Goal: Communication & Community: Answer question/provide support

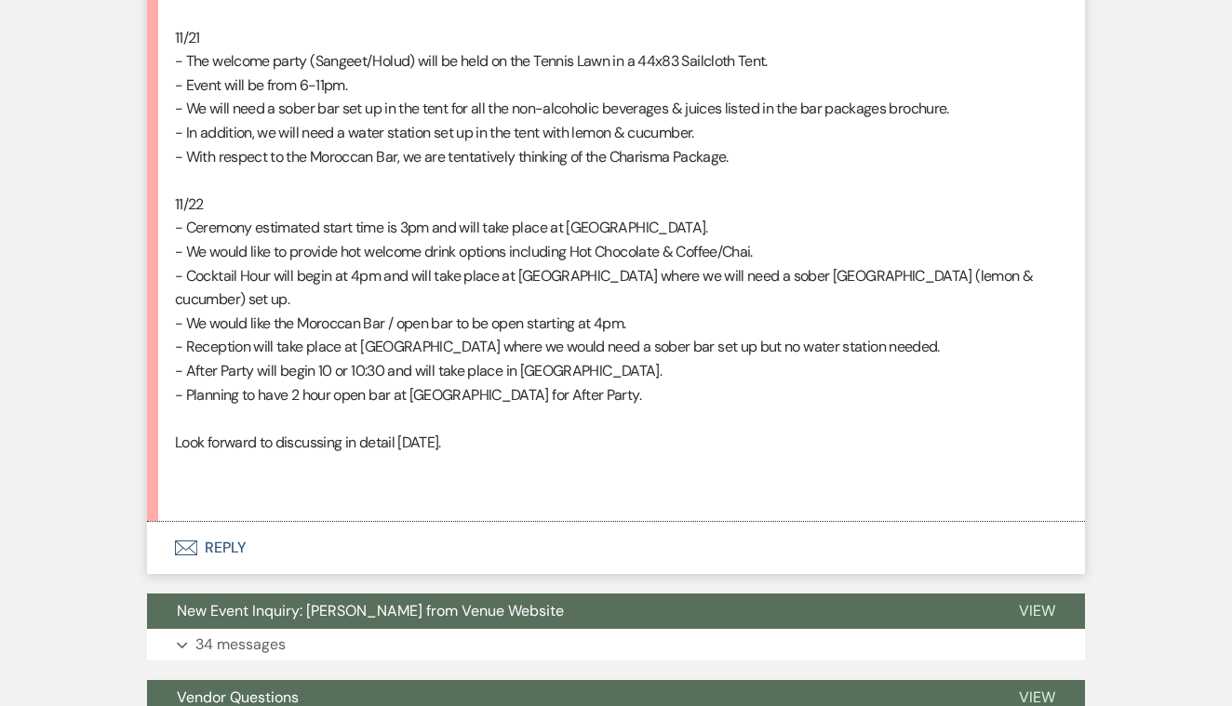
scroll to position [2910, 0]
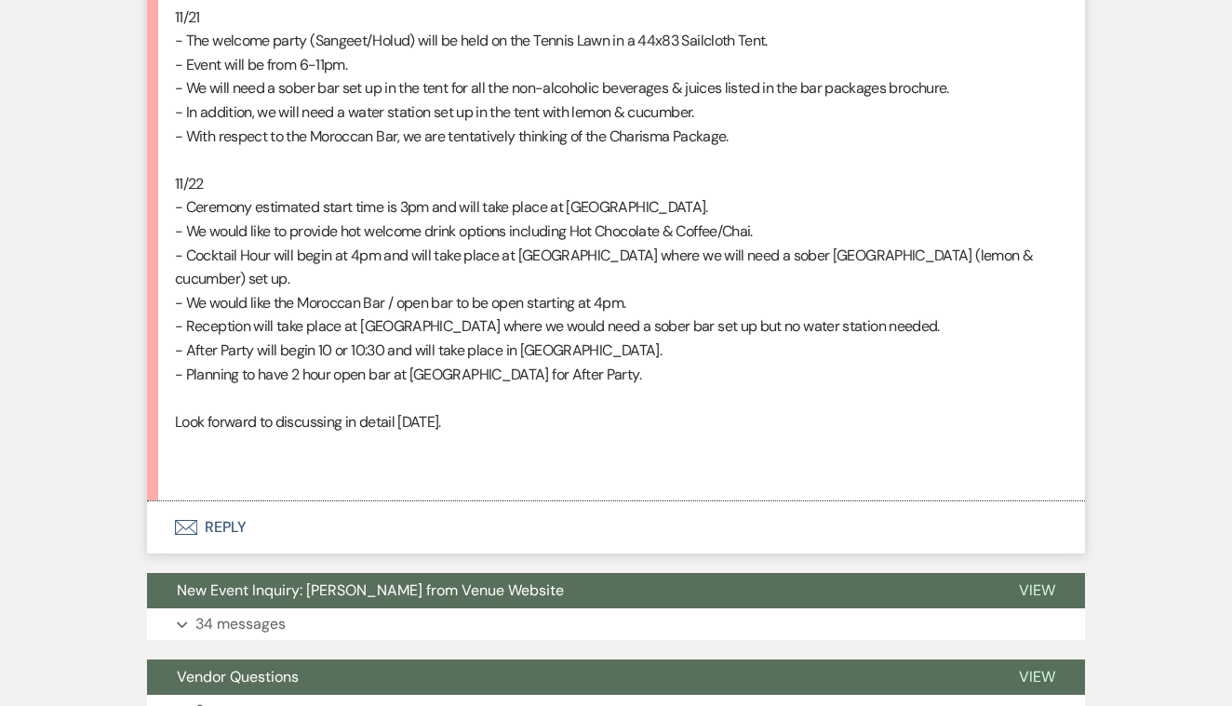
click at [220, 502] on button "Envelope Reply" at bounding box center [616, 528] width 938 height 52
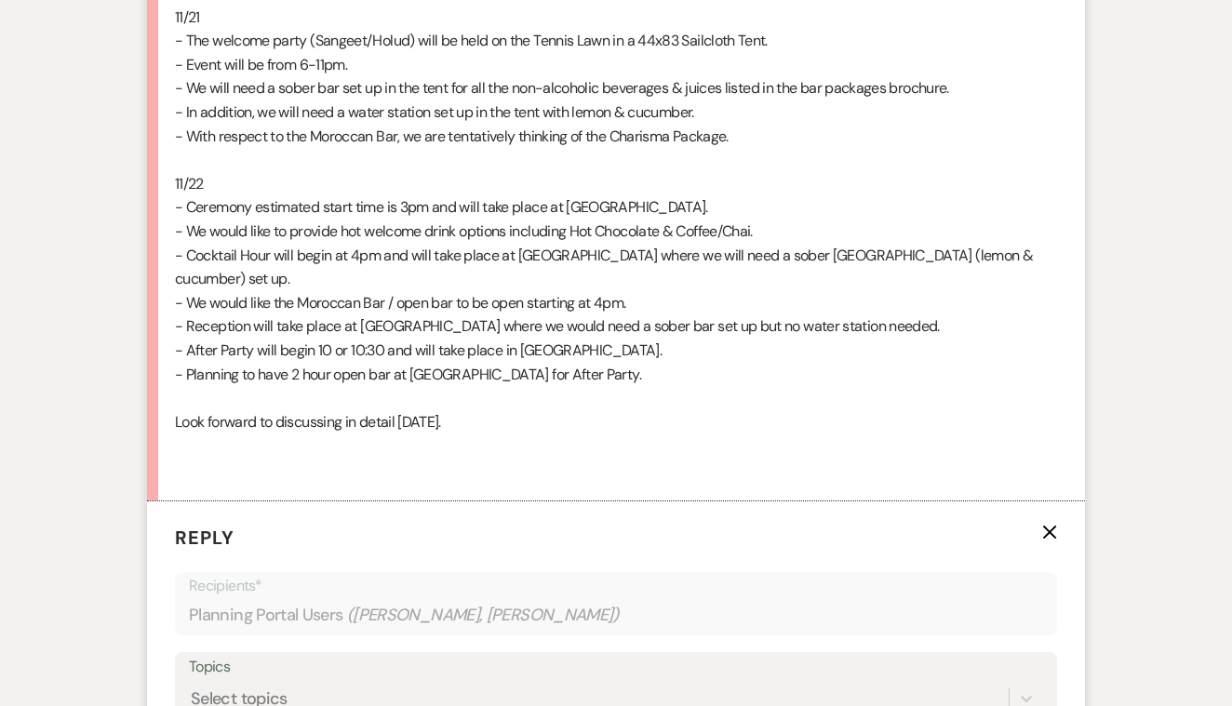
scroll to position [3219, 0]
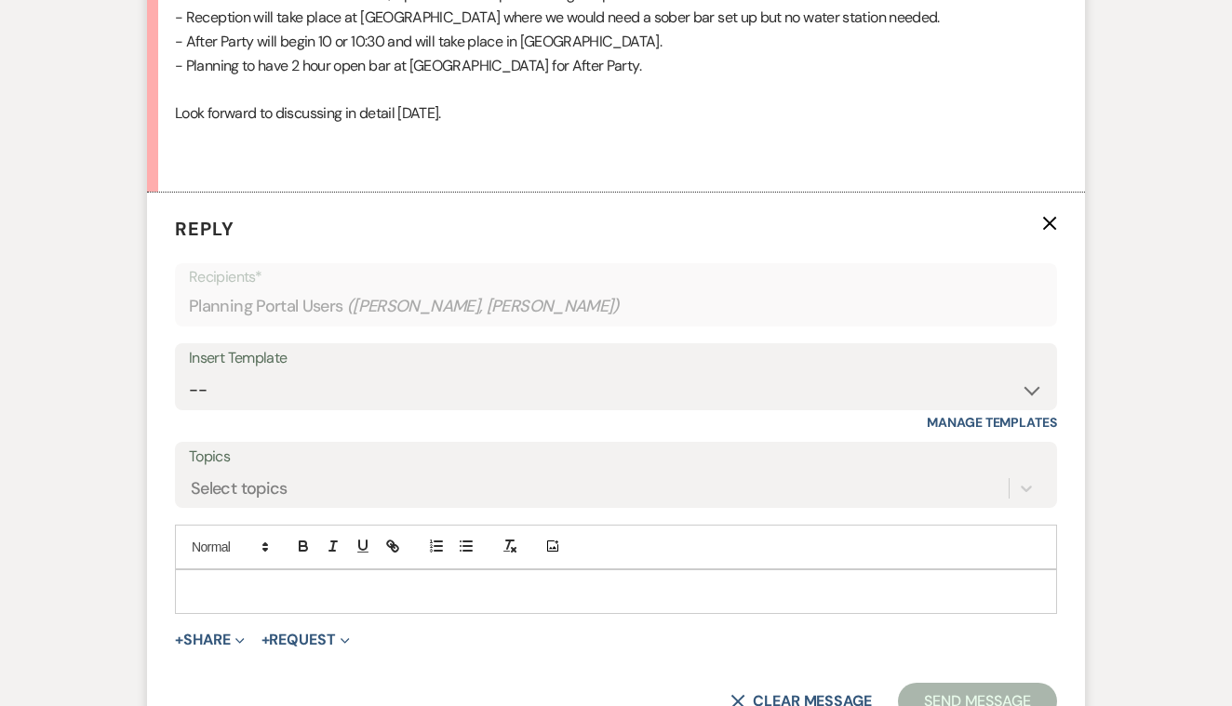
click at [232, 582] on p at bounding box center [616, 592] width 853 height 20
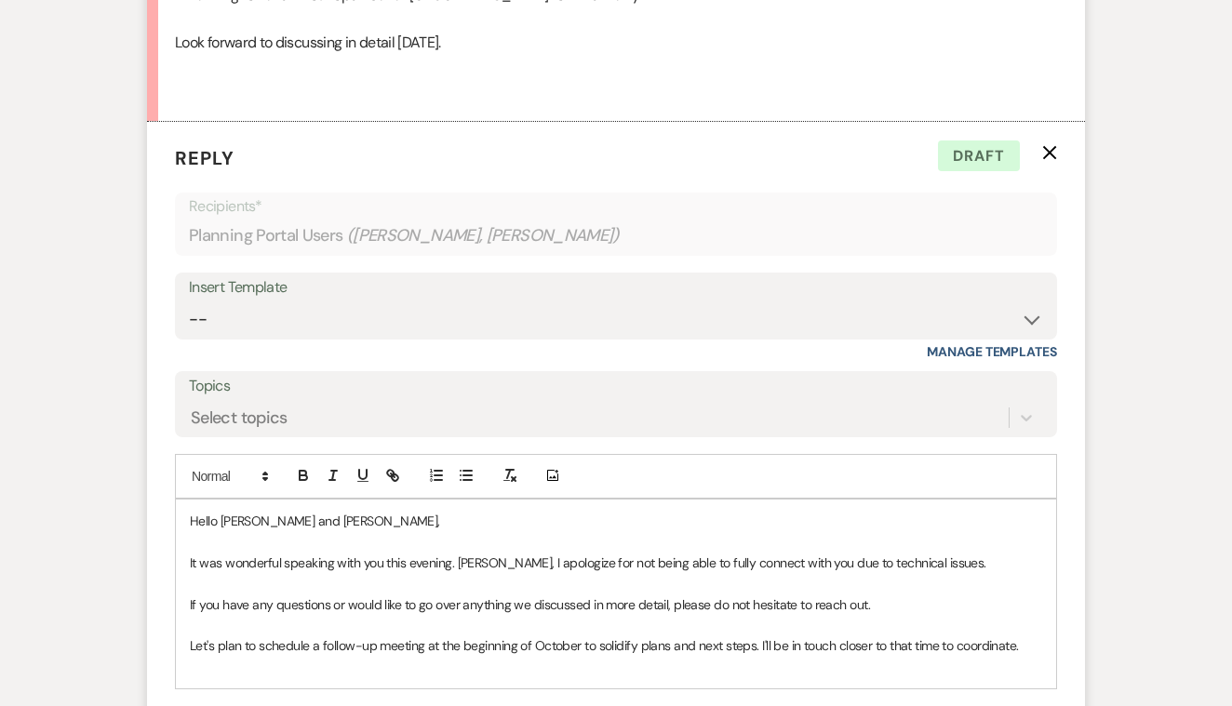
scroll to position [3291, 0]
click at [938, 552] on p "It was wonderful speaking with you this evening. [PERSON_NAME], I apologize for…" at bounding box center [616, 562] width 853 height 20
click at [192, 572] on p at bounding box center [616, 582] width 853 height 20
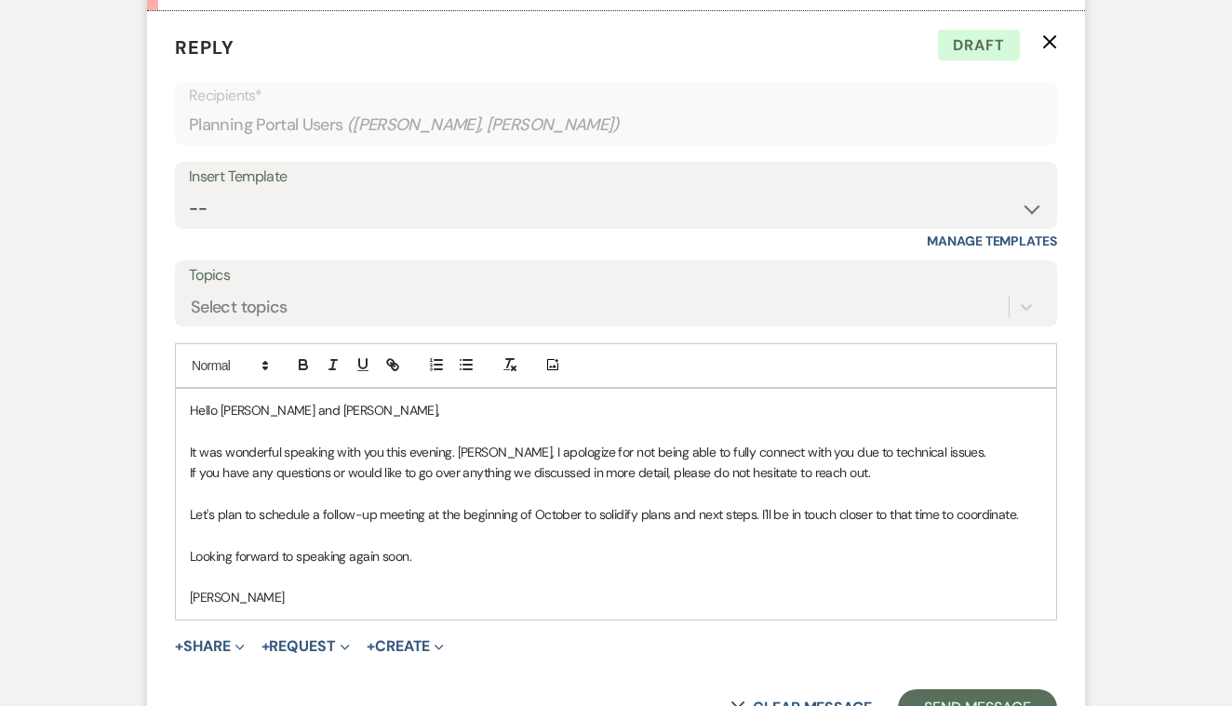
scroll to position [3415, 0]
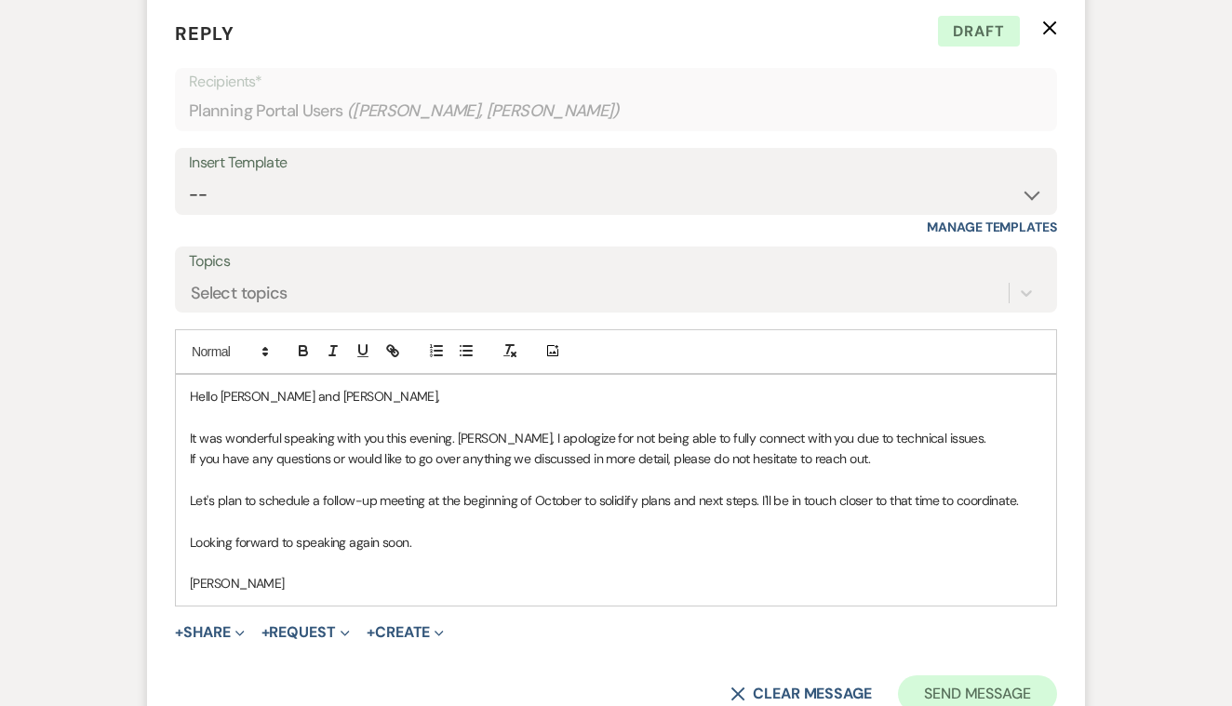
click at [940, 676] on button "Send Message" at bounding box center [977, 694] width 159 height 37
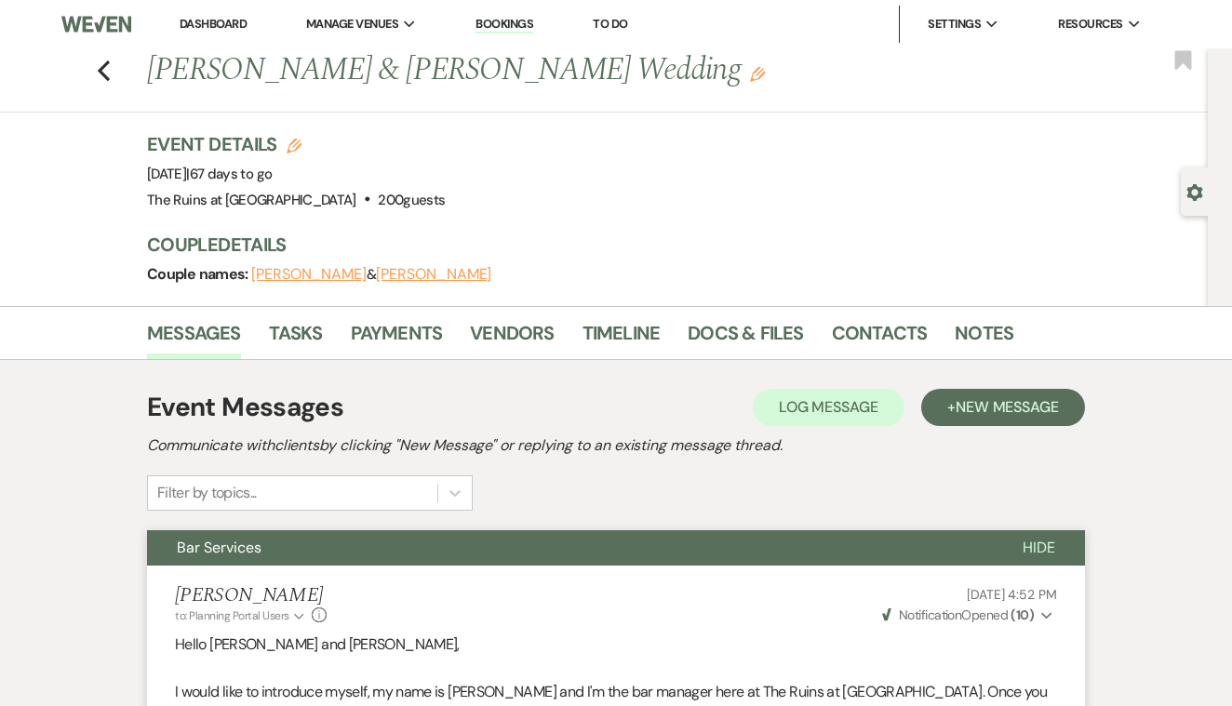
scroll to position [0, 0]
click at [101, 72] on use "button" at bounding box center [104, 70] width 12 height 20
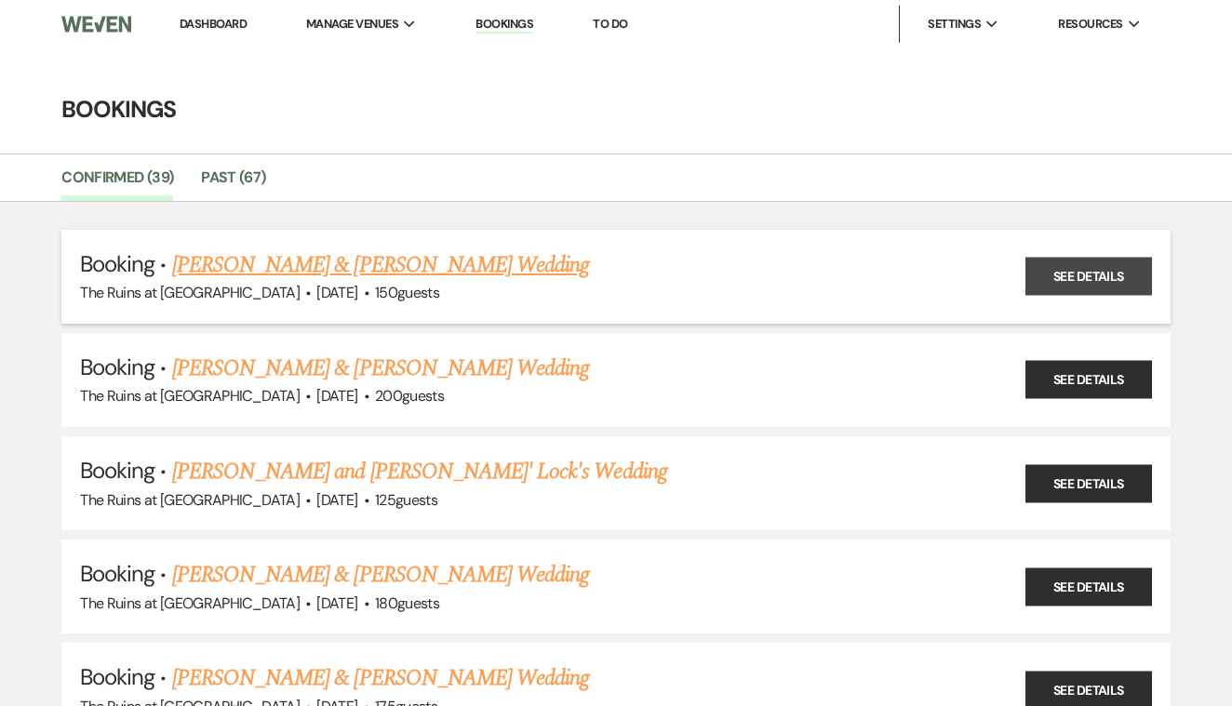
click at [1078, 275] on link "See Details" at bounding box center [1089, 277] width 127 height 38
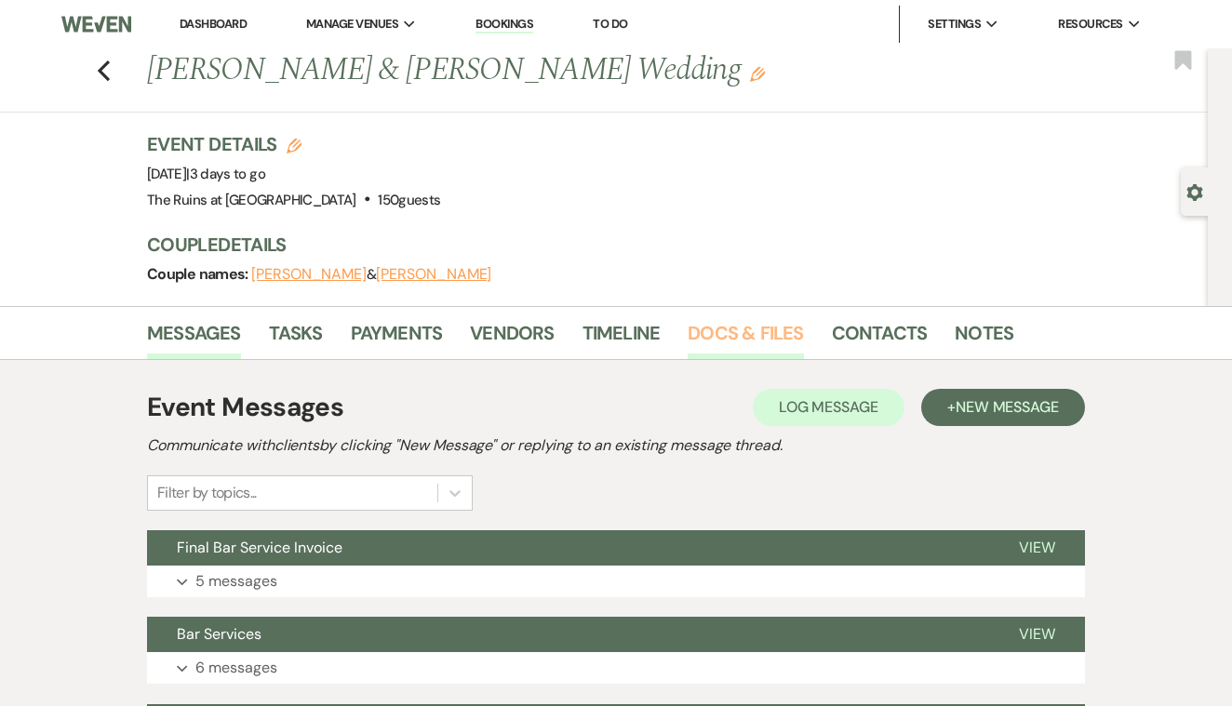
click at [736, 325] on link "Docs & Files" at bounding box center [745, 338] width 115 height 41
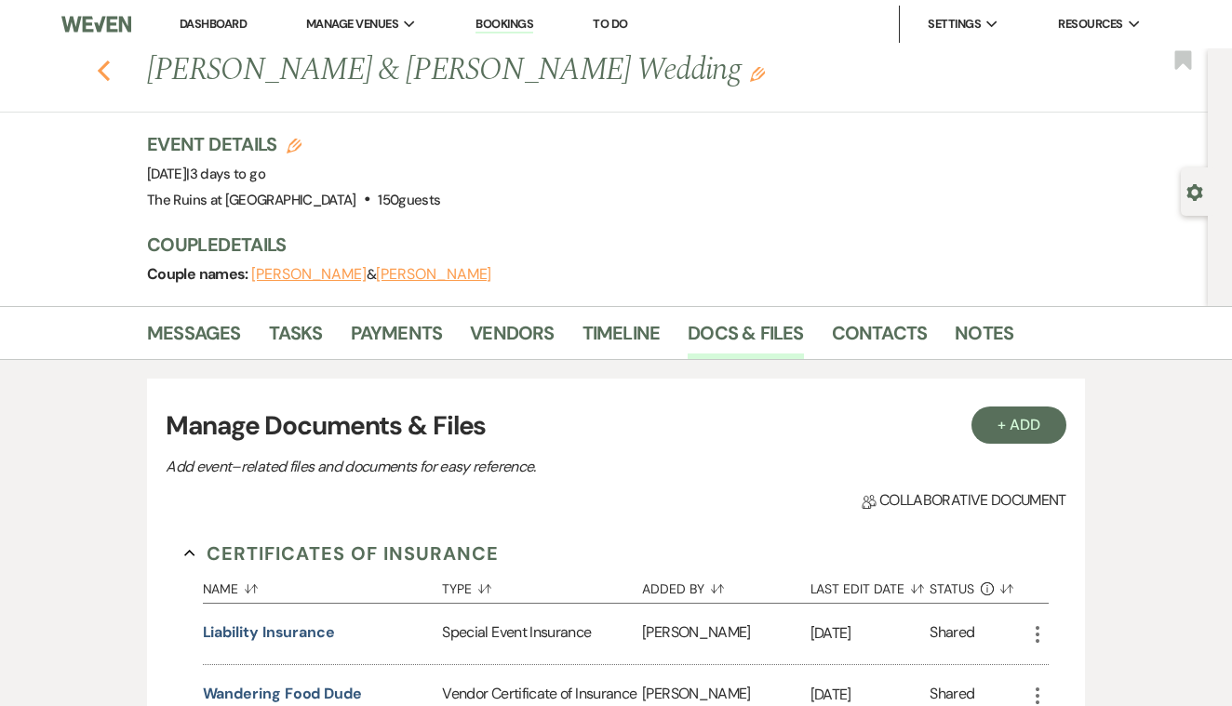
click at [101, 69] on use "button" at bounding box center [104, 70] width 12 height 20
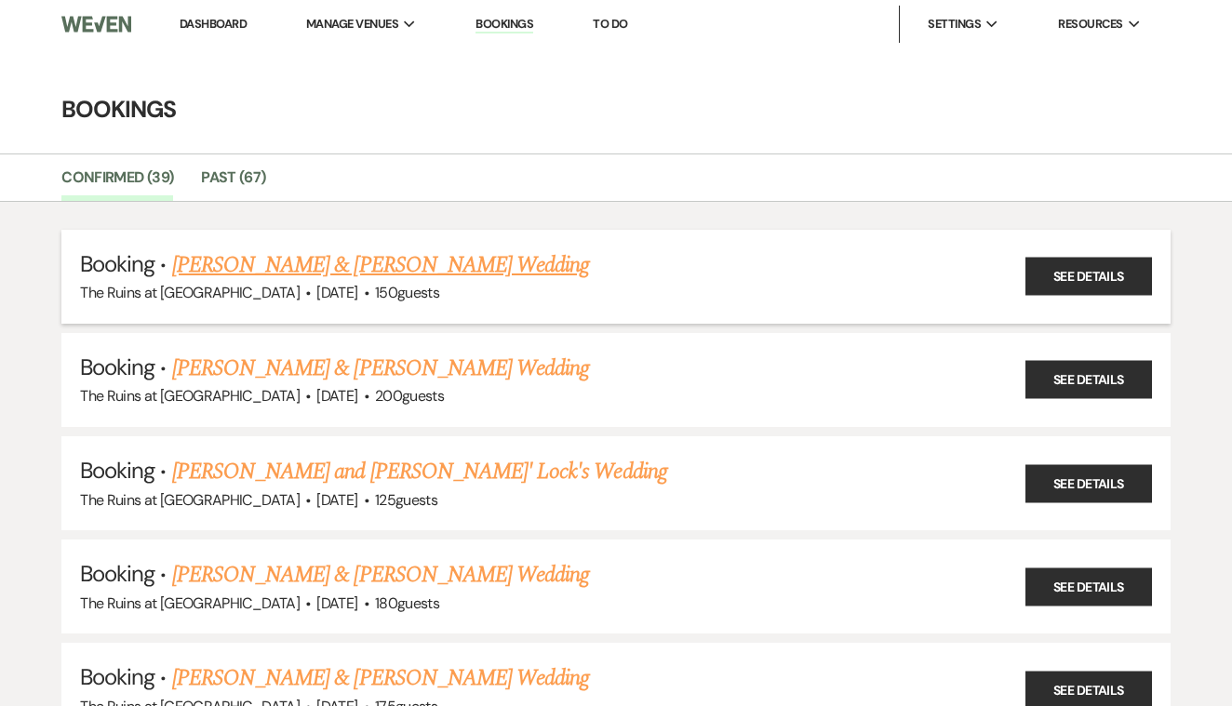
click at [479, 263] on link "[PERSON_NAME] & [PERSON_NAME] Wedding" at bounding box center [380, 266] width 417 height 34
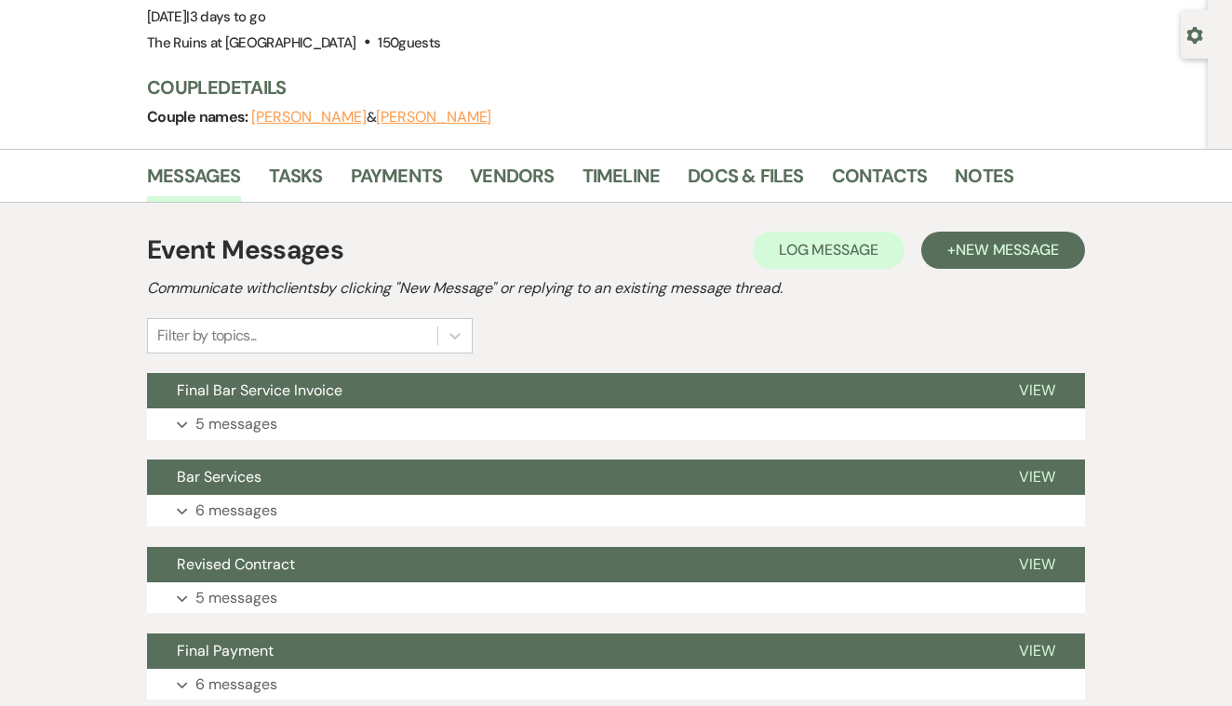
scroll to position [176, 0]
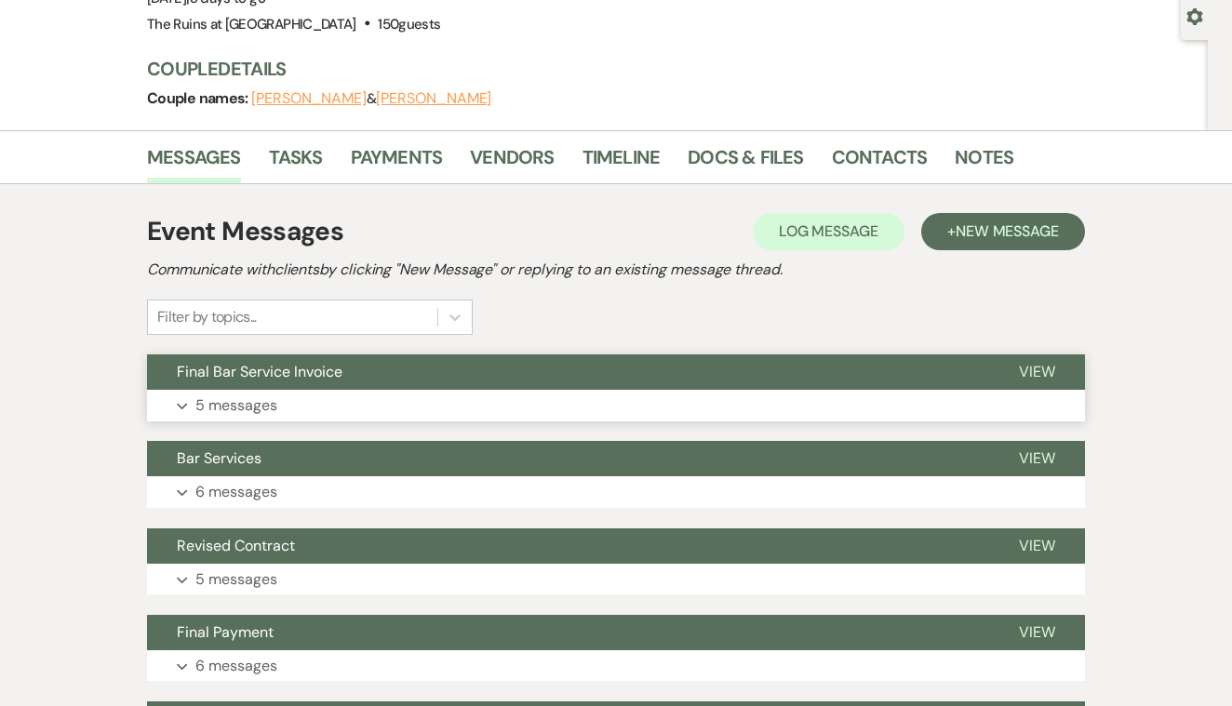
click at [1044, 367] on span "View" at bounding box center [1037, 372] width 36 height 20
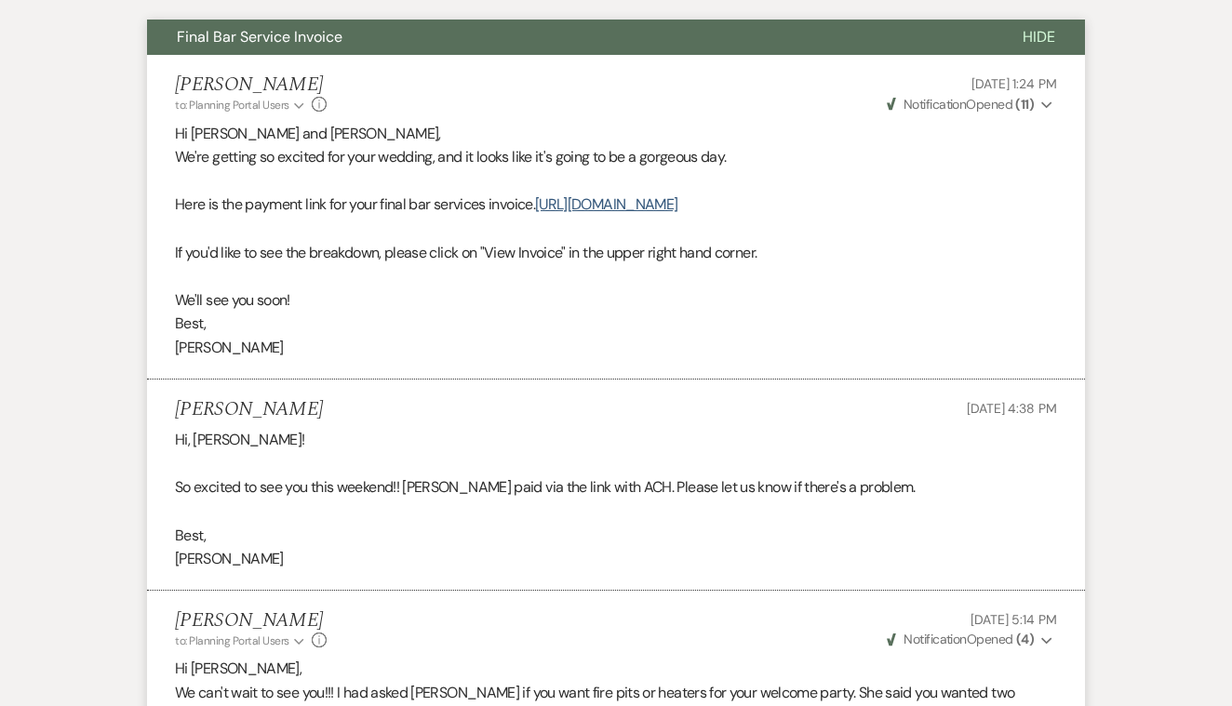
scroll to position [510, 0]
click at [678, 215] on link "[URL][DOMAIN_NAME]" at bounding box center [606, 205] width 142 height 20
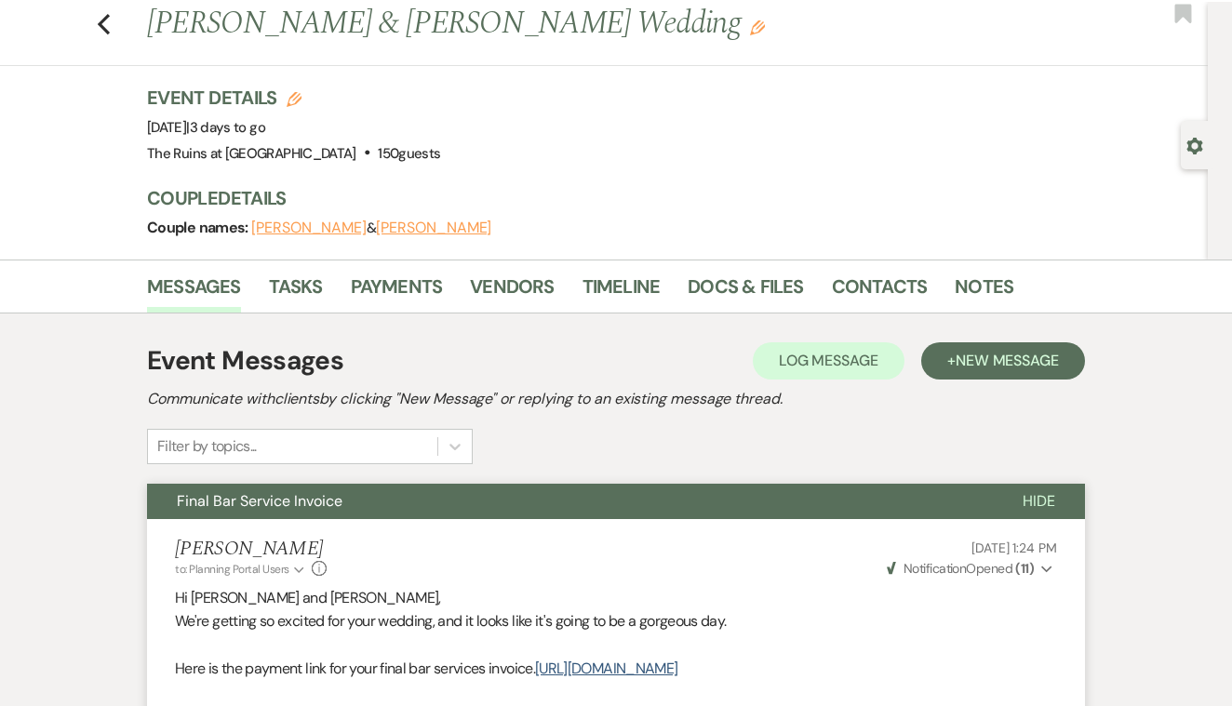
scroll to position [0, 0]
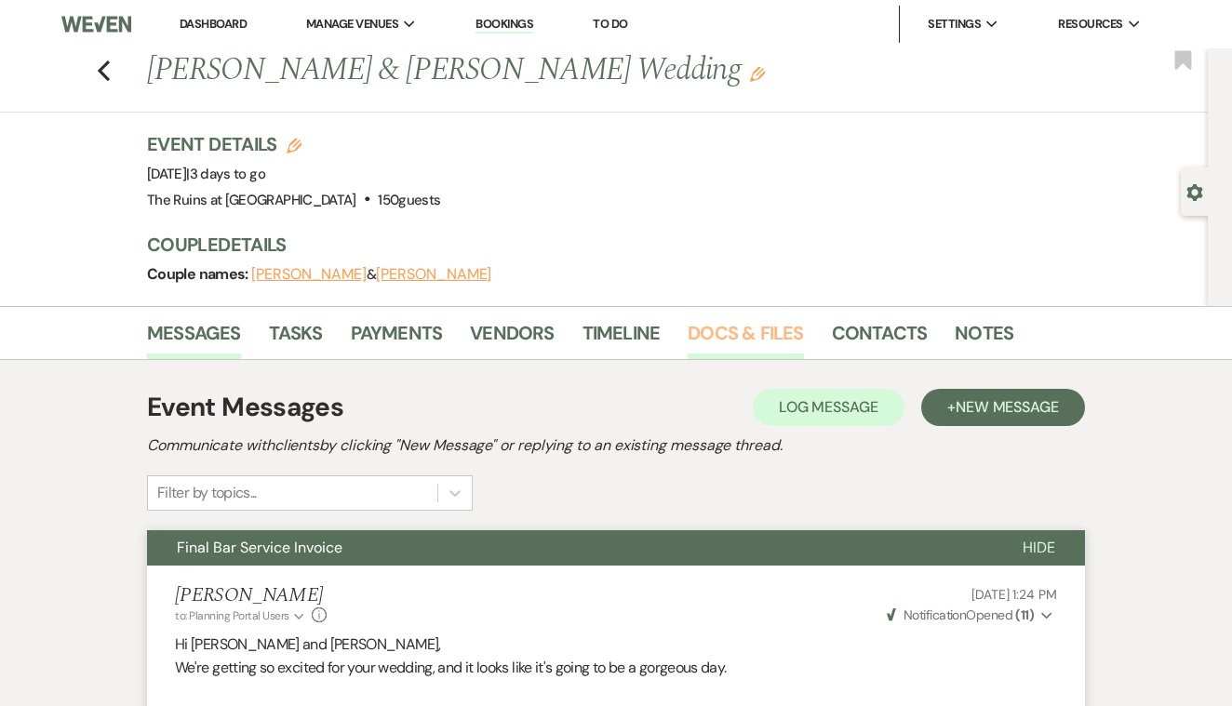
click at [783, 331] on link "Docs & Files" at bounding box center [745, 338] width 115 height 41
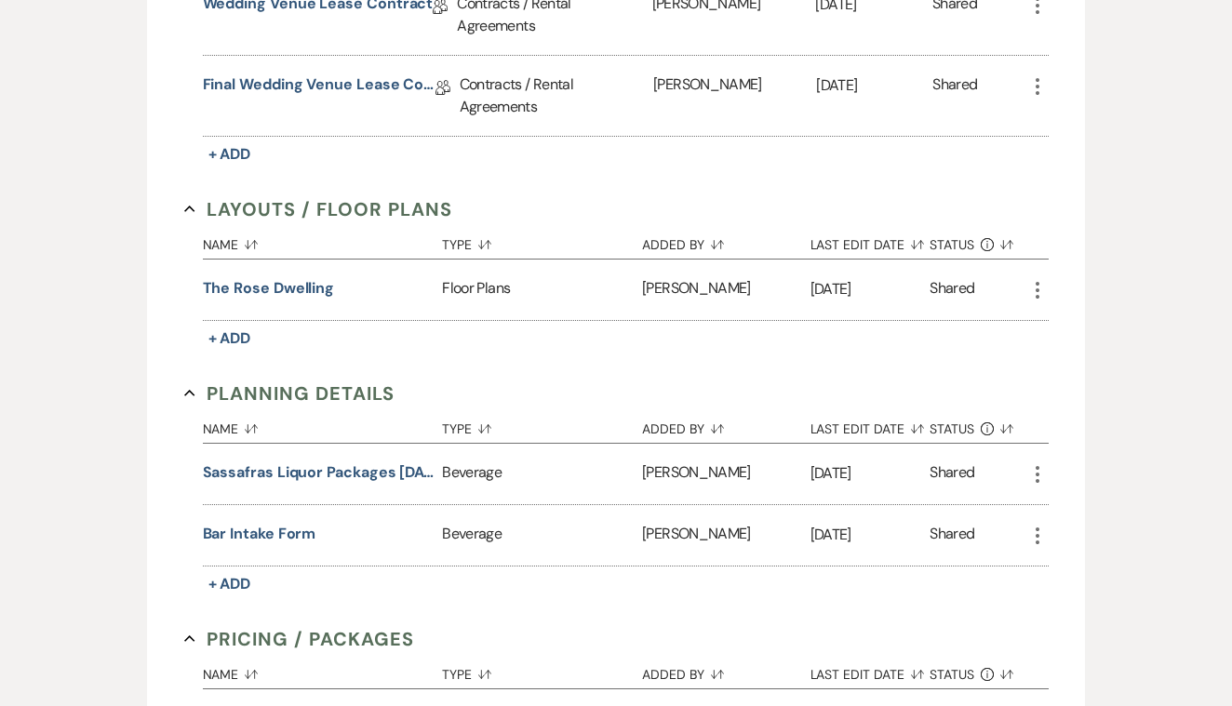
scroll to position [998, 0]
click at [290, 531] on button "Bar Intake Form" at bounding box center [260, 534] width 114 height 22
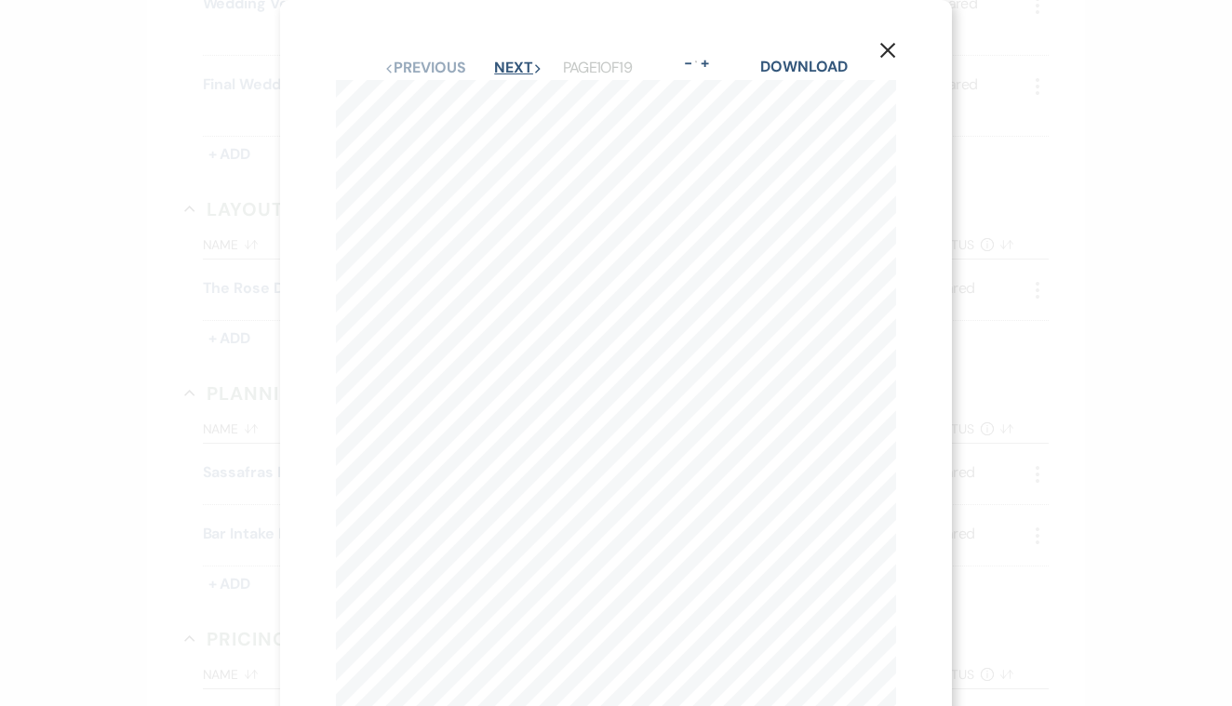
click at [506, 65] on button "Next Next" at bounding box center [518, 67] width 48 height 15
click at [506, 65] on button "Next Next" at bounding box center [517, 67] width 48 height 15
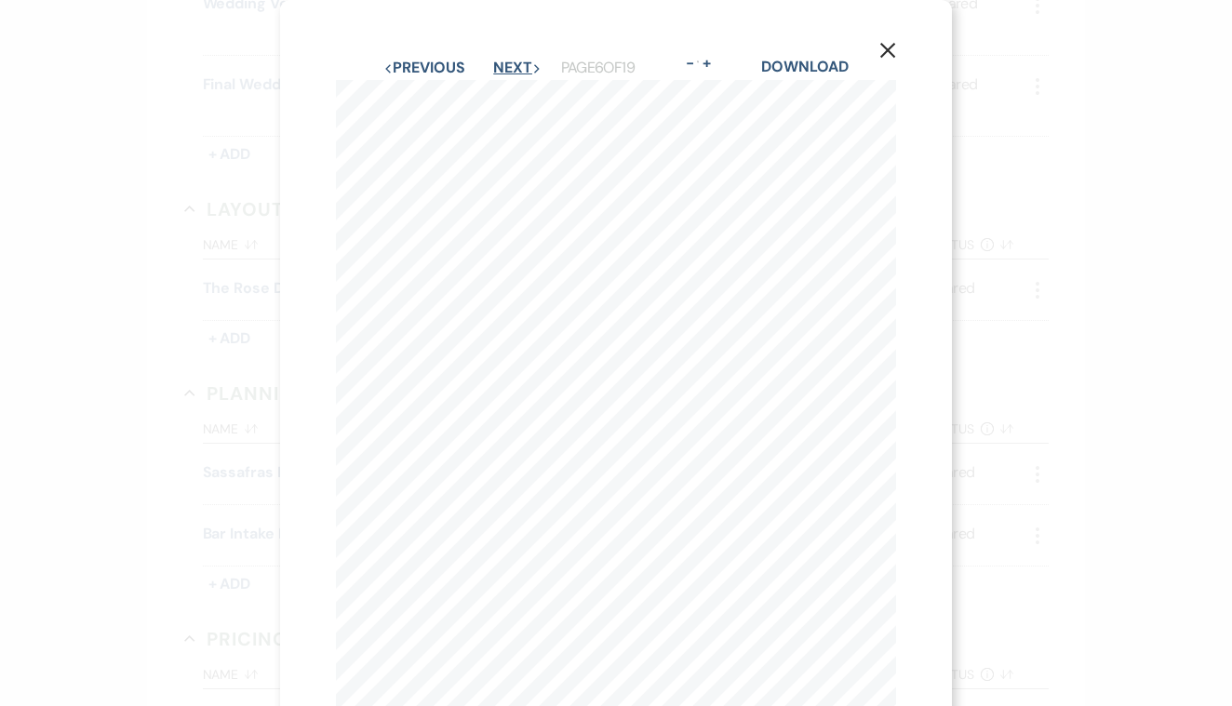
click at [506, 65] on button "Next Next" at bounding box center [517, 67] width 48 height 15
click at [504, 62] on button "Next Next" at bounding box center [517, 67] width 48 height 15
click at [504, 62] on button "Next Next" at bounding box center [516, 67] width 48 height 15
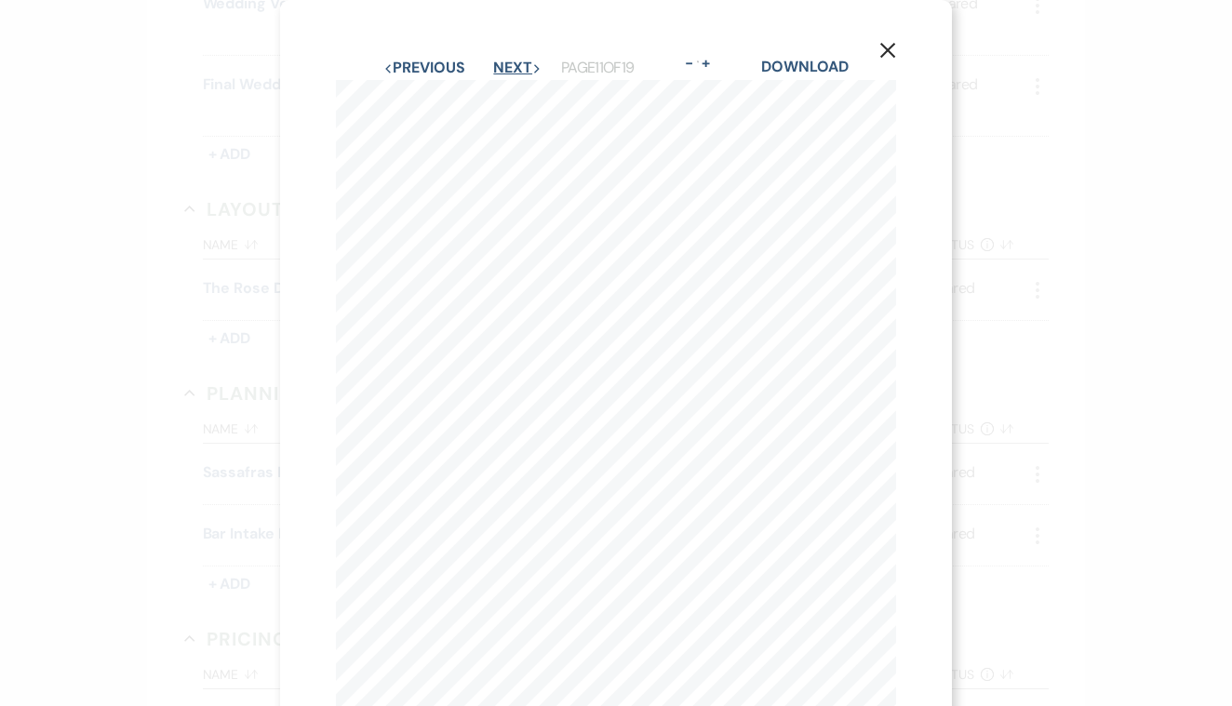
click at [504, 62] on button "Next Next" at bounding box center [517, 67] width 48 height 15
click at [513, 63] on button "Next Next" at bounding box center [517, 67] width 48 height 15
click at [410, 68] on button "Previous Previous" at bounding box center [423, 67] width 81 height 15
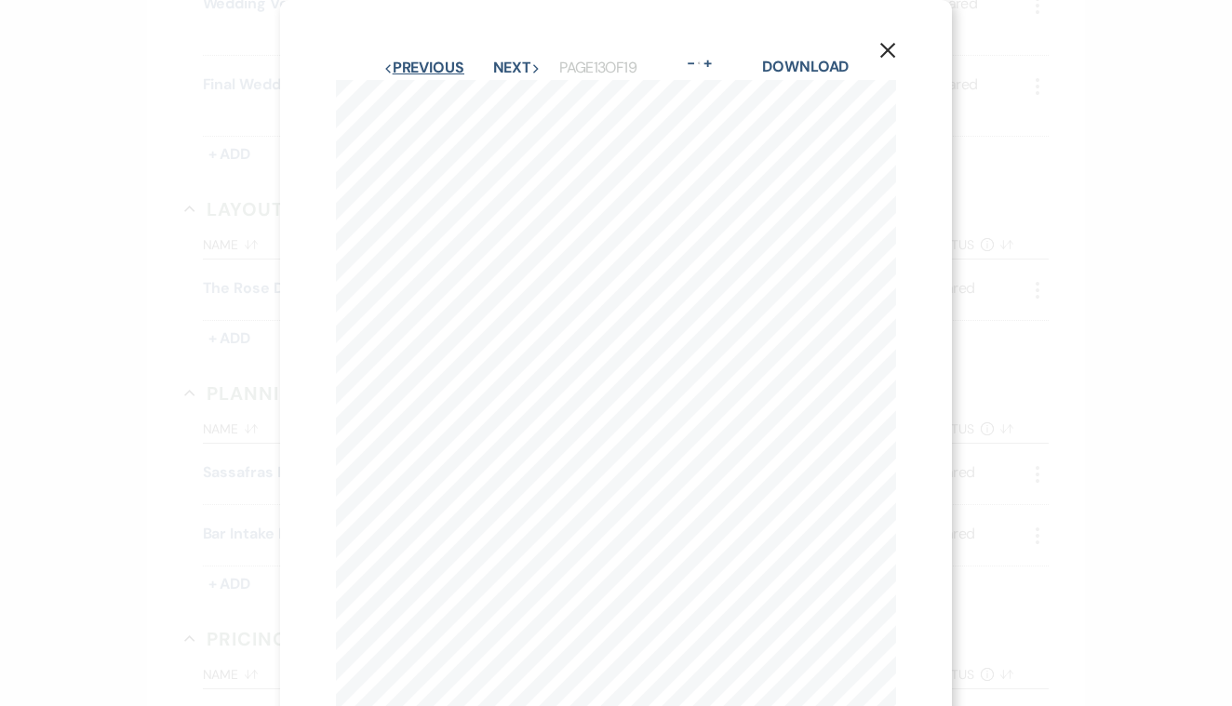
click at [410, 69] on button "Previous Previous" at bounding box center [423, 67] width 81 height 15
click at [511, 60] on button "Next Next" at bounding box center [517, 67] width 48 height 15
click at [512, 60] on button "Next Next" at bounding box center [516, 67] width 48 height 15
click at [511, 60] on button "Next Next" at bounding box center [516, 67] width 48 height 15
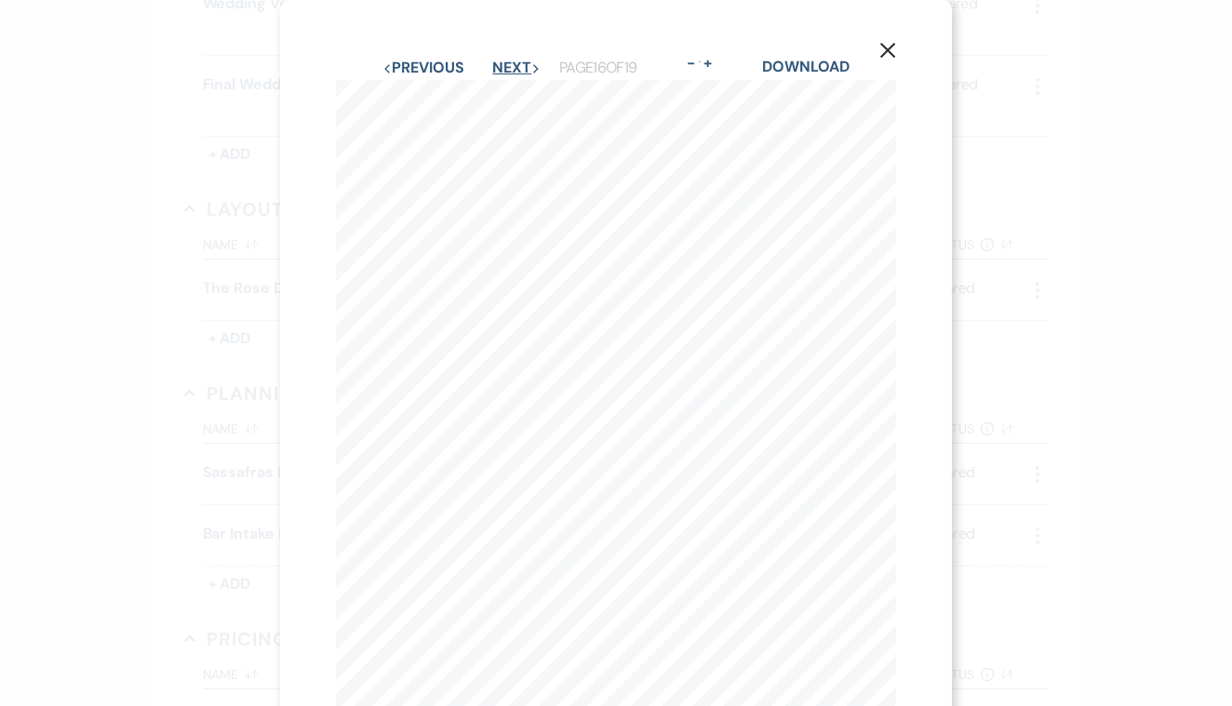
click at [511, 60] on button "Next Next" at bounding box center [516, 67] width 48 height 15
click at [511, 60] on button "Next Next" at bounding box center [517, 67] width 48 height 15
click at [511, 60] on button "Next Next" at bounding box center [516, 67] width 48 height 15
click at [885, 49] on icon "X" at bounding box center [888, 50] width 17 height 17
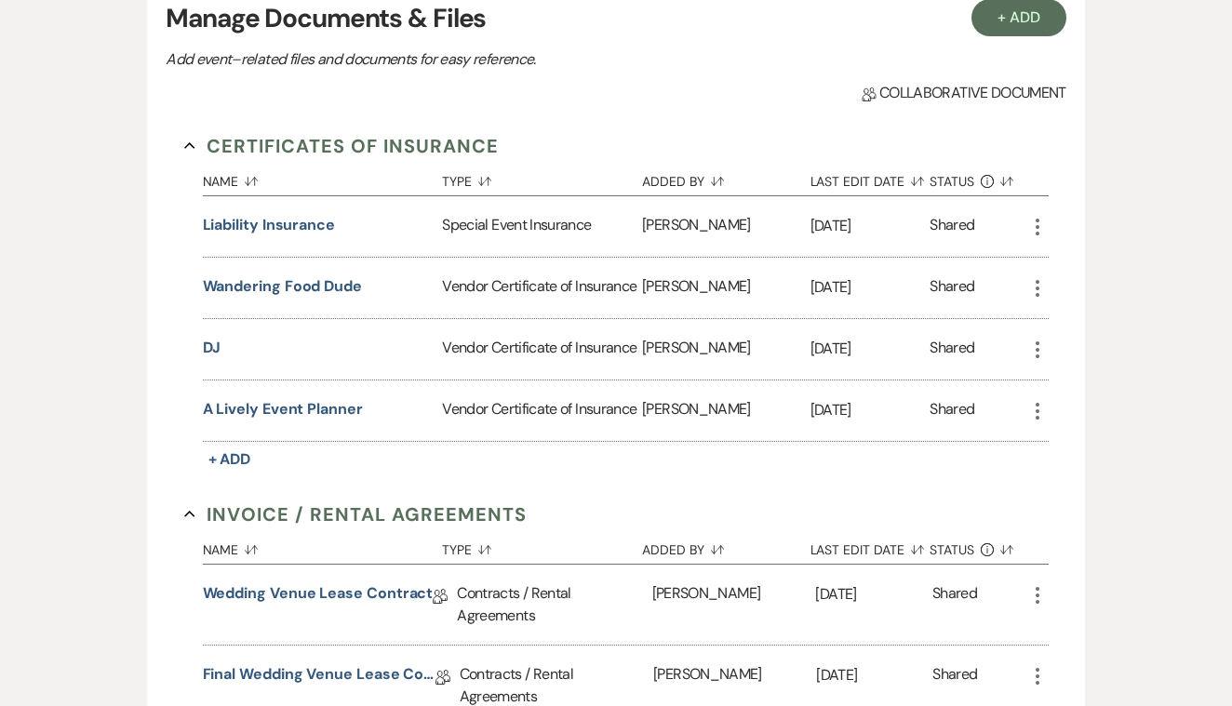
scroll to position [404, 0]
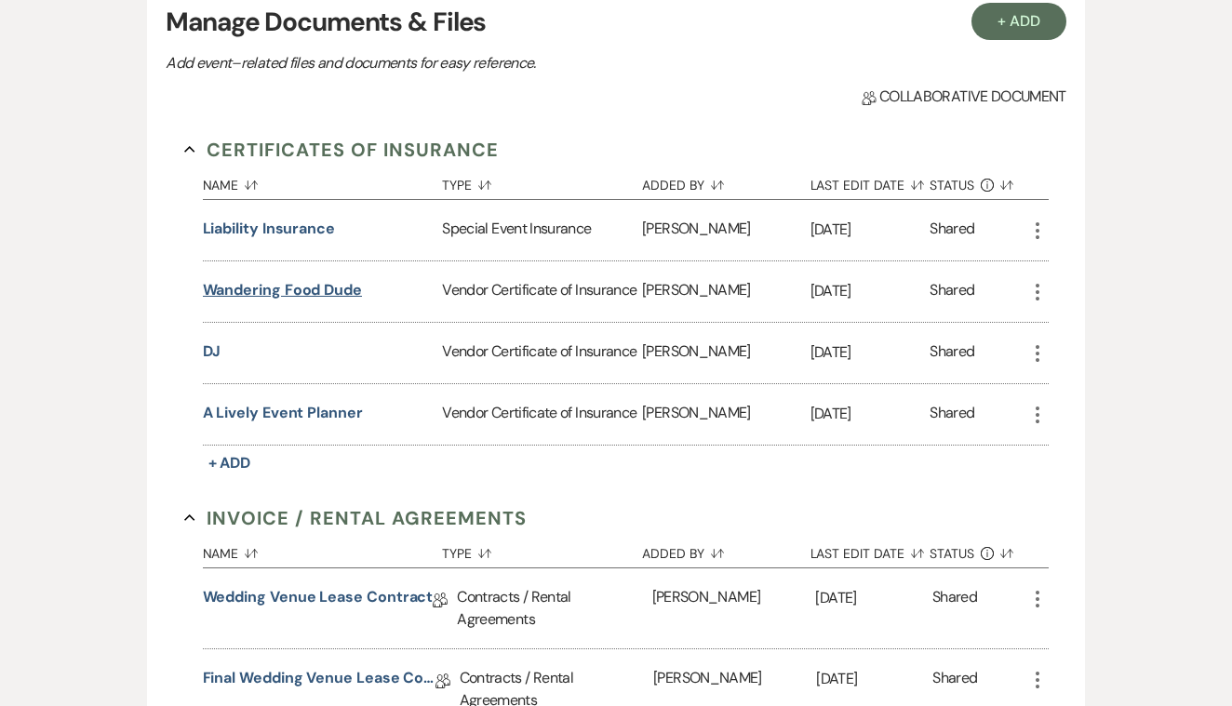
click at [328, 289] on button "Wandering Food Dude" at bounding box center [282, 290] width 159 height 22
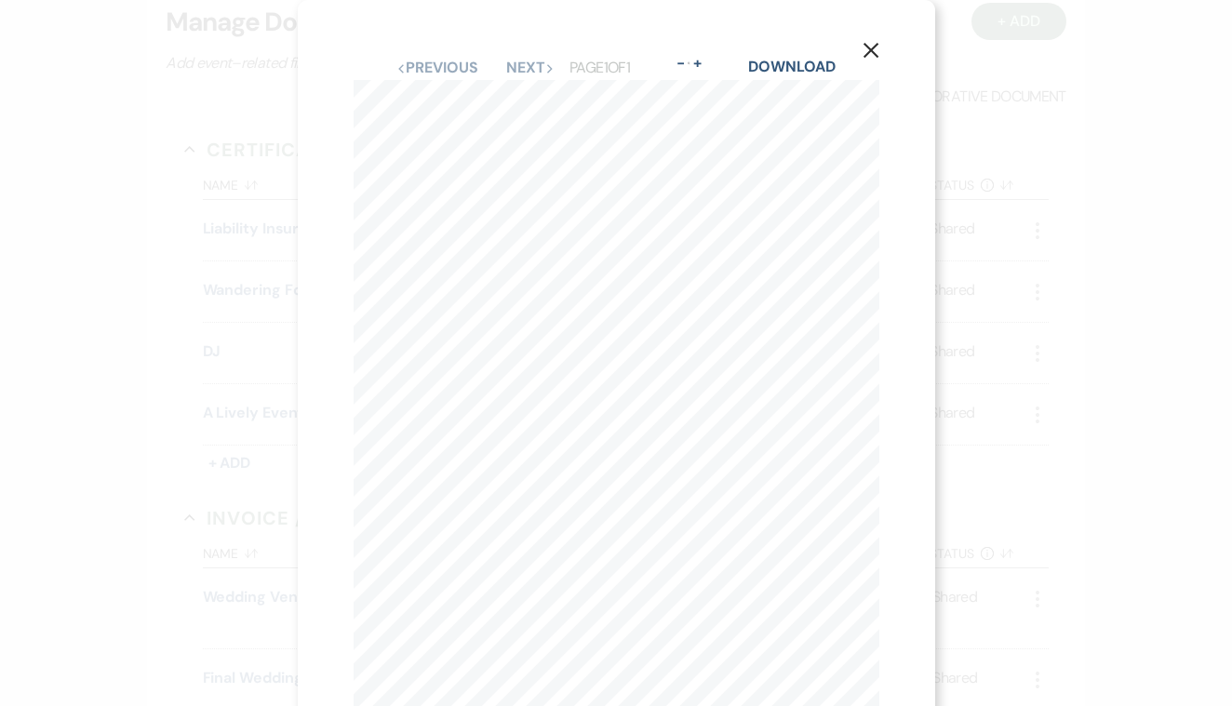
click at [872, 48] on use "button" at bounding box center [870, 50] width 15 height 15
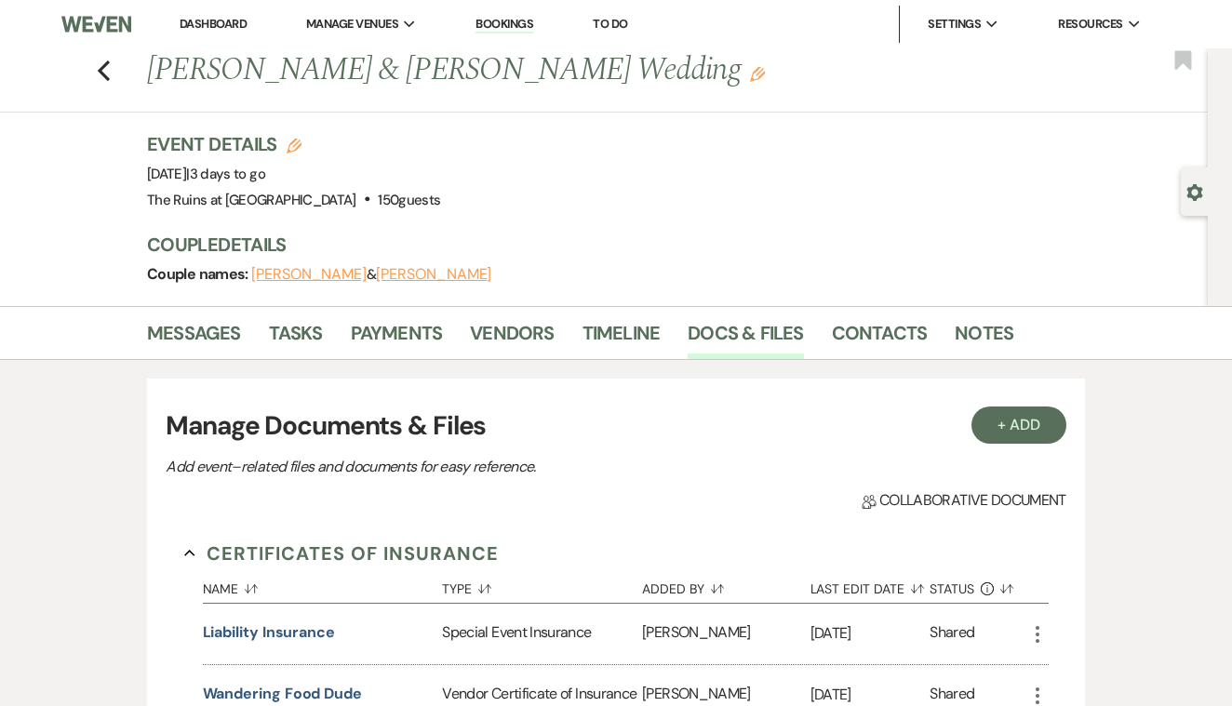
scroll to position [0, 0]
click at [611, 329] on link "Timeline" at bounding box center [622, 338] width 78 height 41
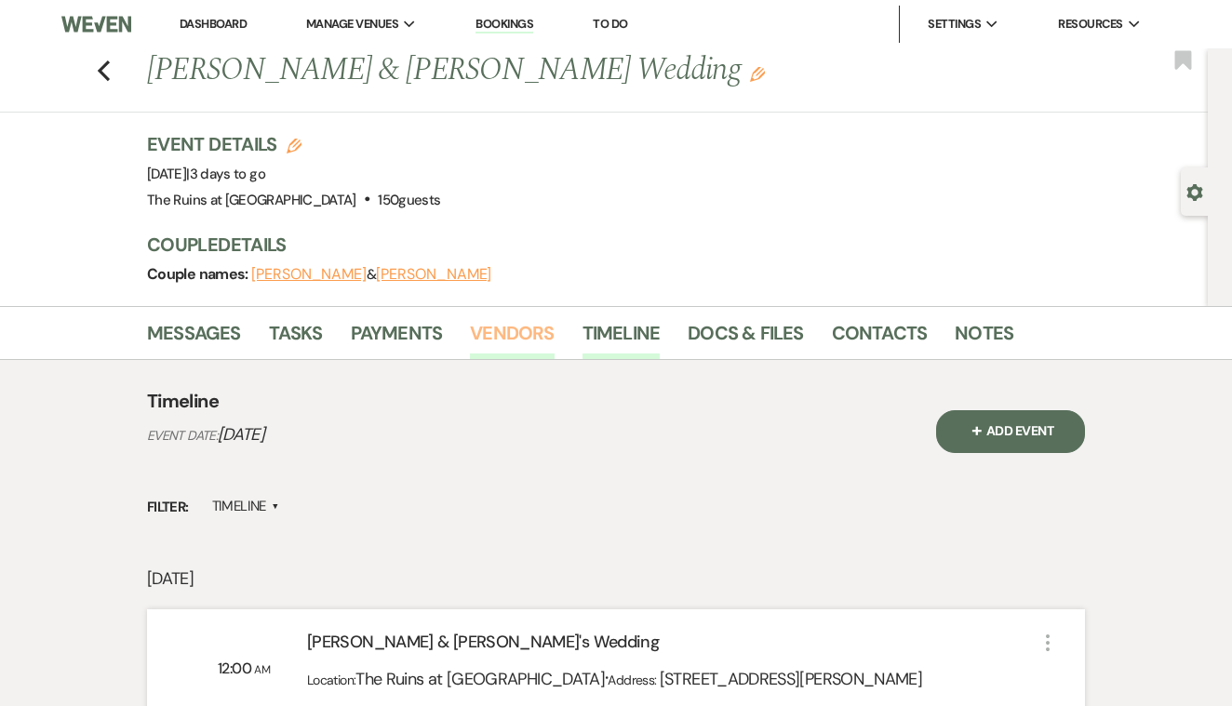
click at [511, 341] on link "Vendors" at bounding box center [512, 338] width 84 height 41
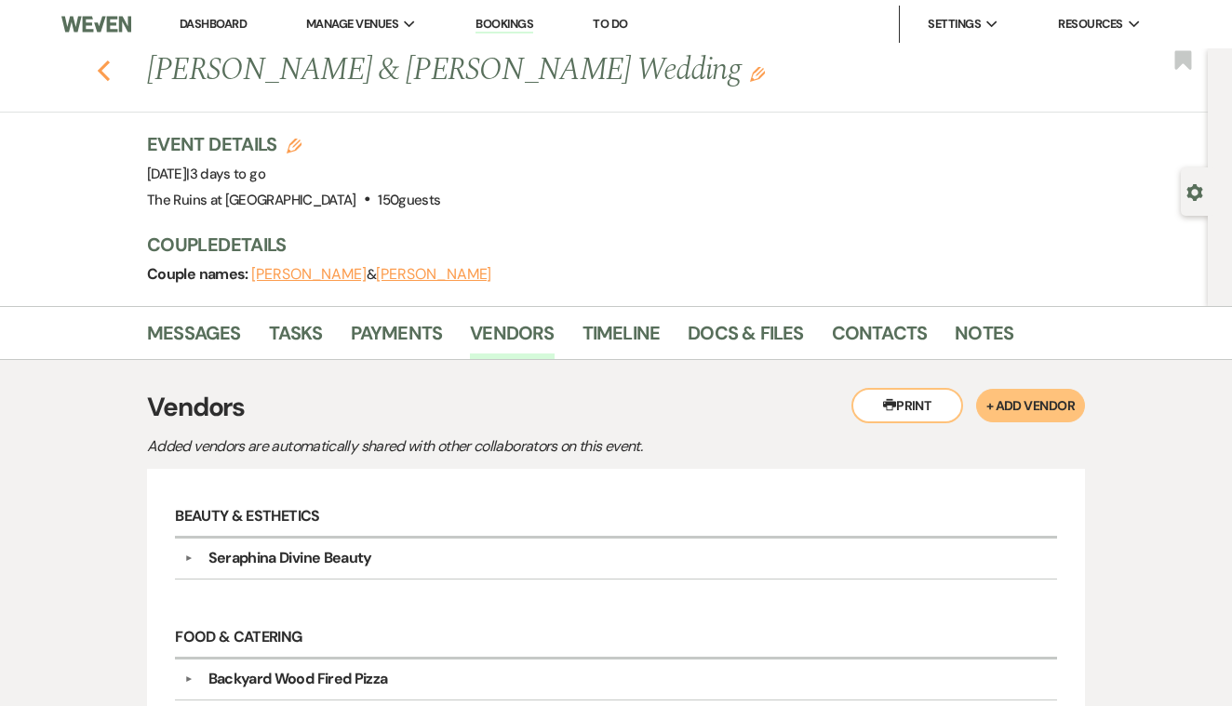
click at [101, 70] on use "button" at bounding box center [104, 70] width 12 height 20
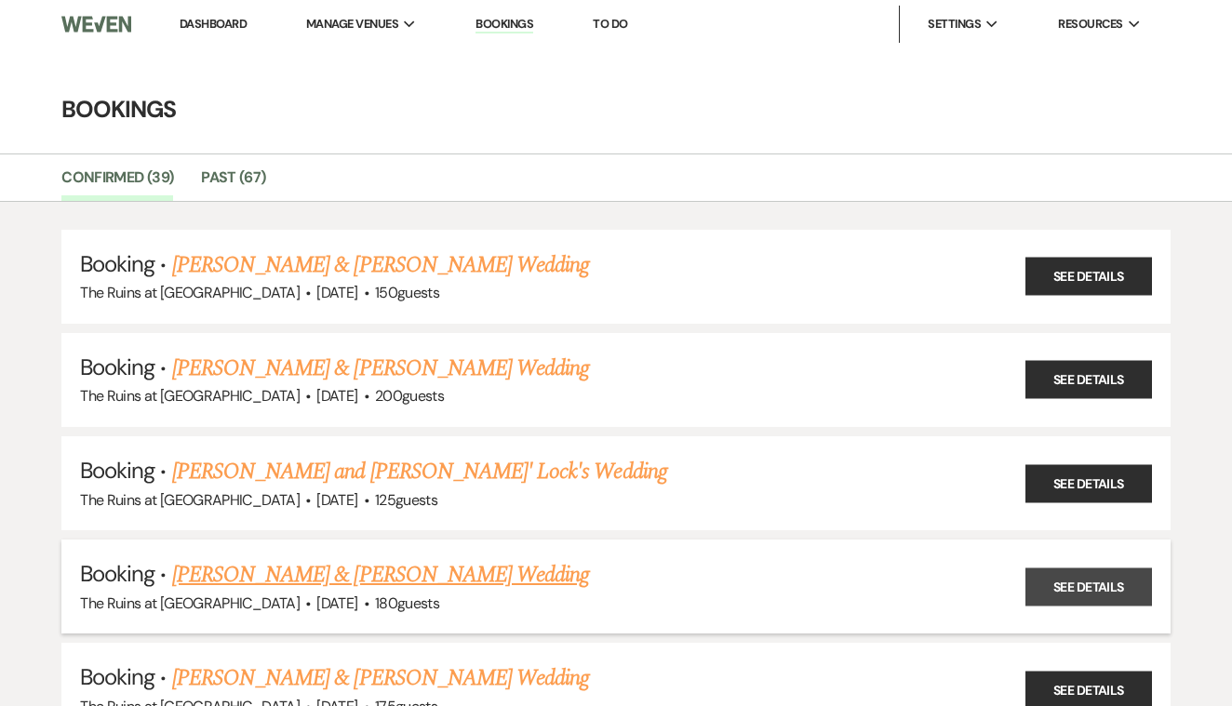
click at [1112, 576] on link "See Details" at bounding box center [1089, 587] width 127 height 38
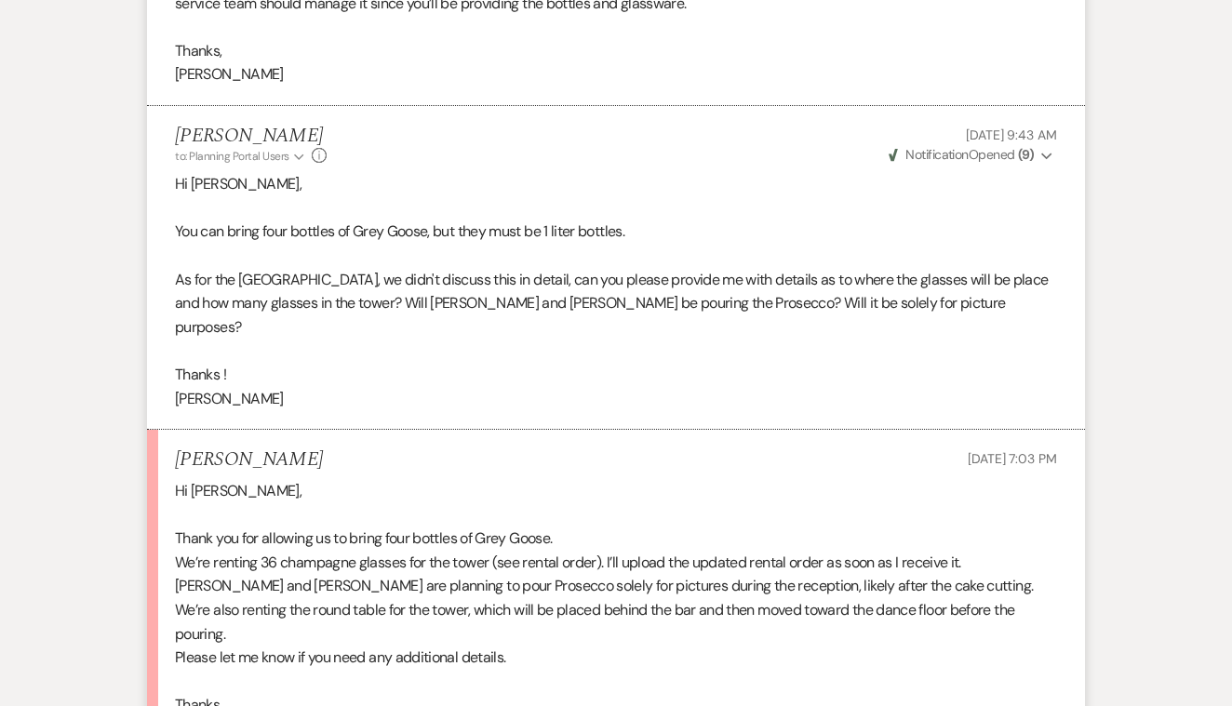
scroll to position [8807, 0]
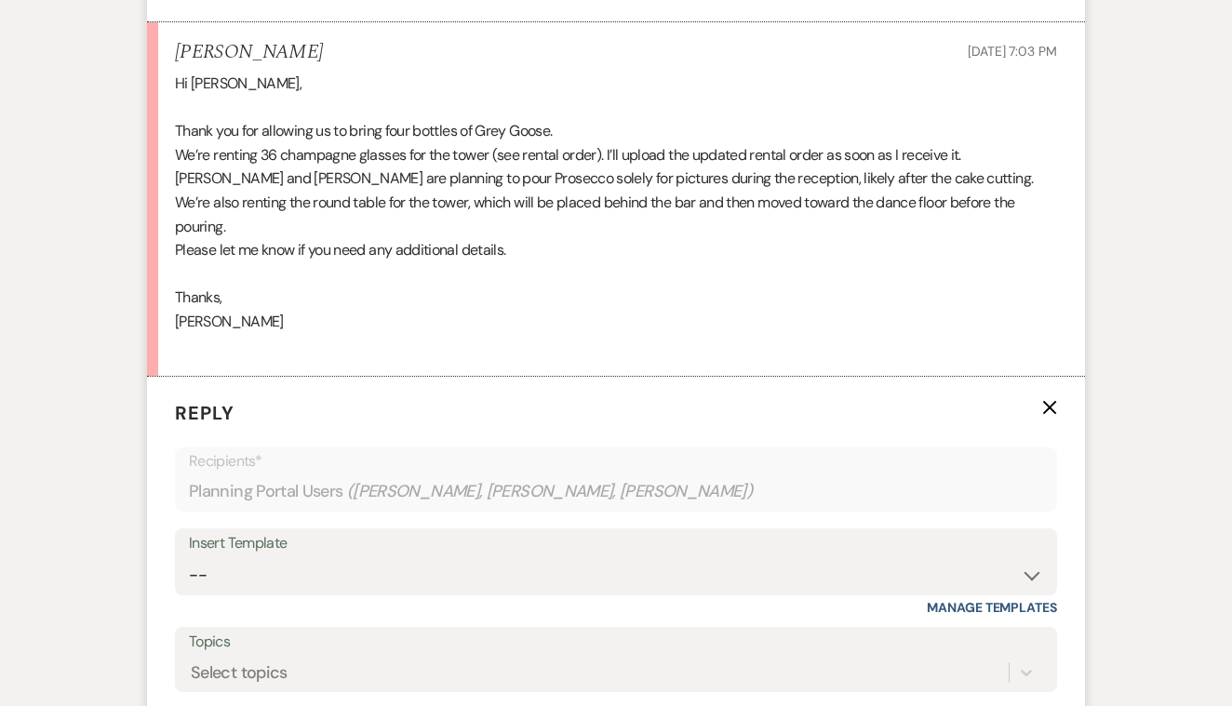
scroll to position [9214, 0]
drag, startPoint x: 412, startPoint y: 618, endPoint x: 439, endPoint y: 610, distance: 28.3
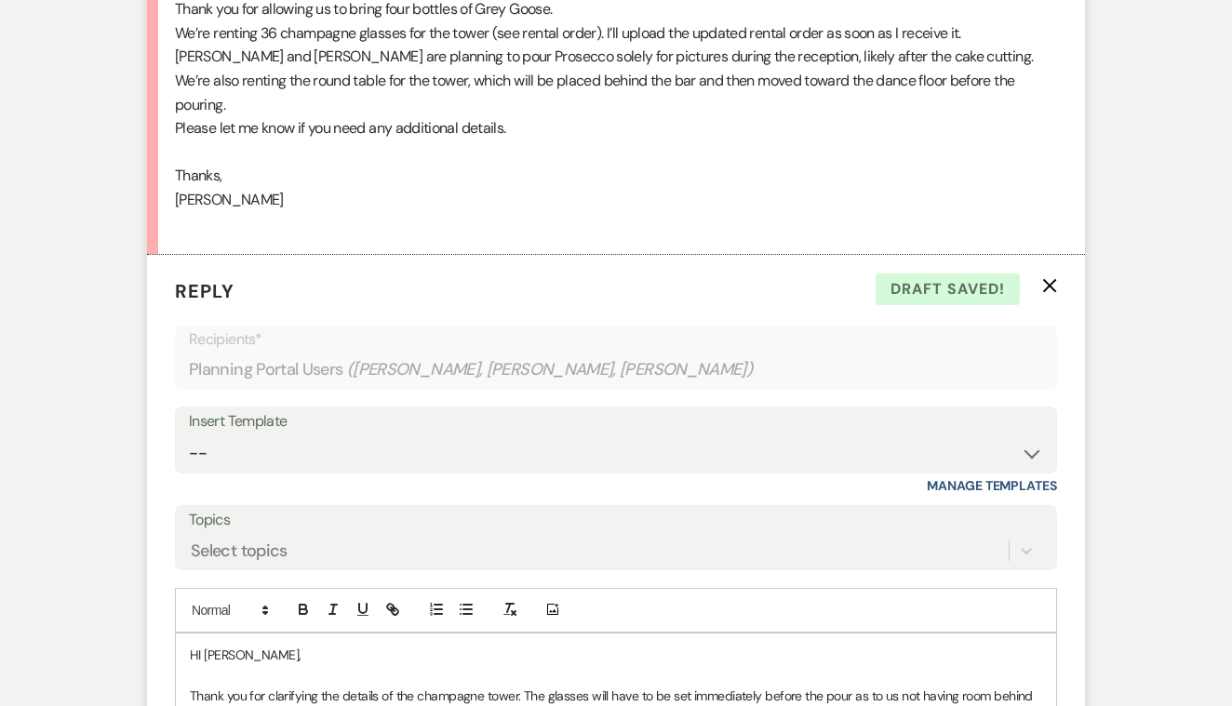
scroll to position [9352, 0]
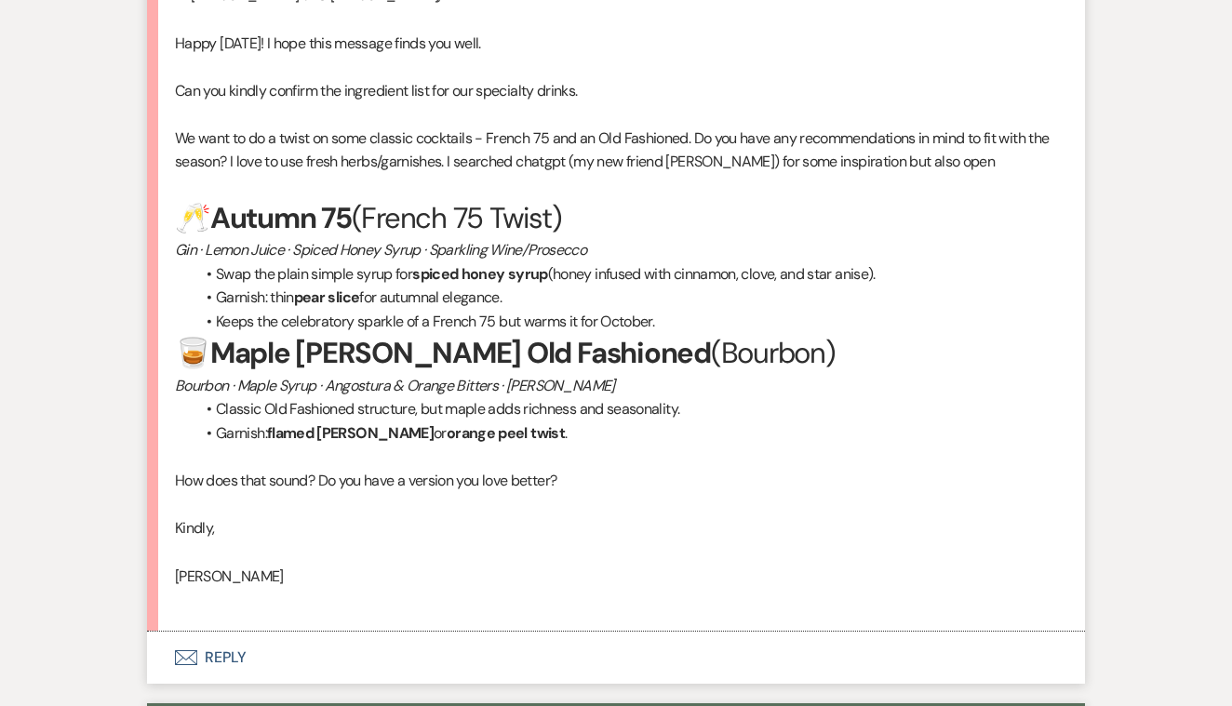
scroll to position [665, 0]
click at [231, 638] on button "Envelope Reply" at bounding box center [616, 658] width 938 height 52
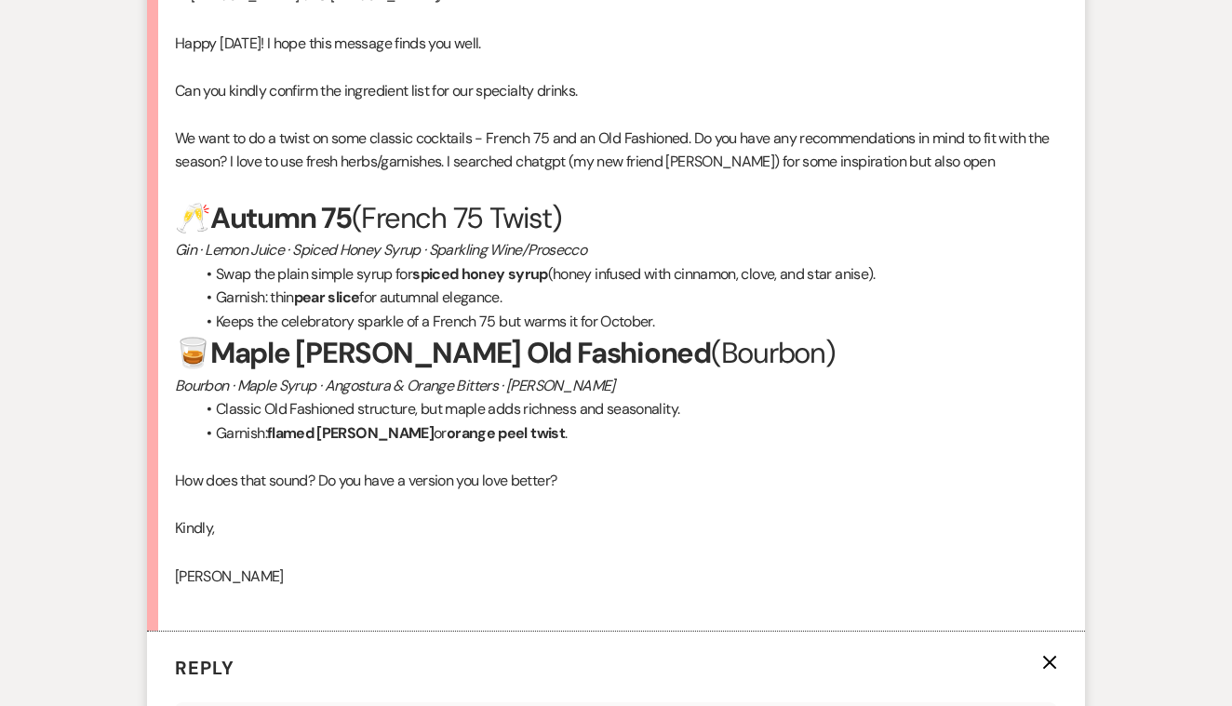
scroll to position [1203, 0]
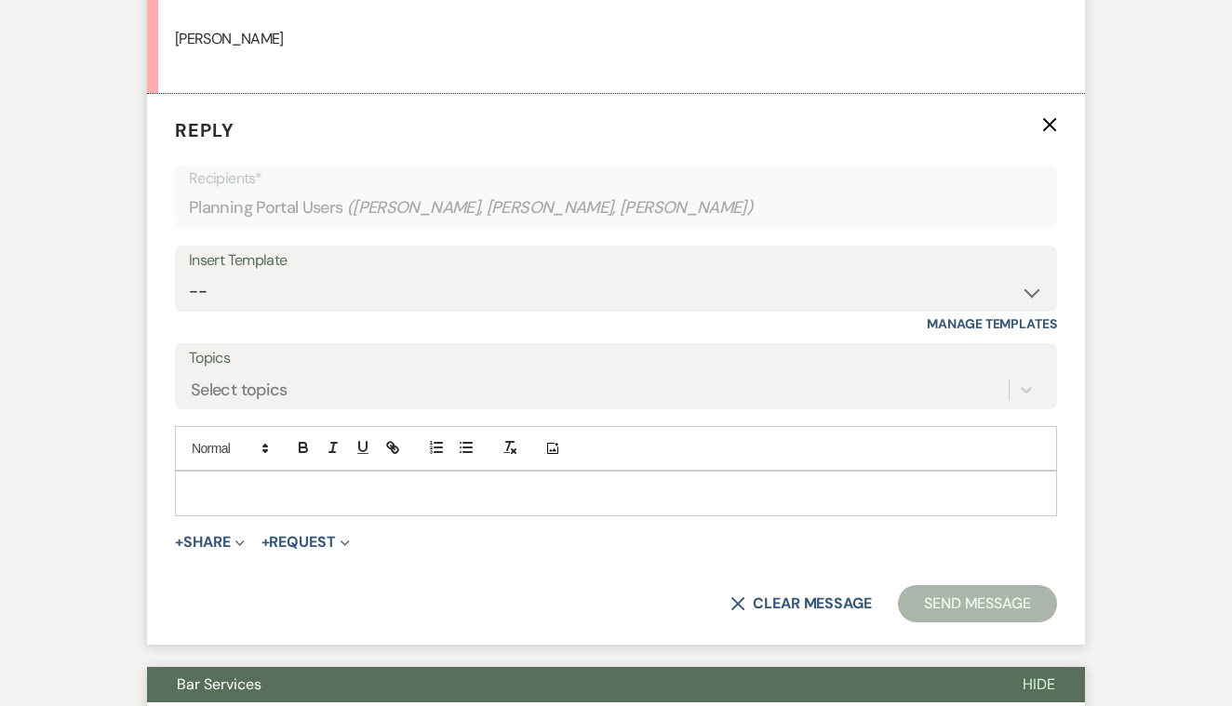
click at [292, 483] on p at bounding box center [616, 493] width 853 height 20
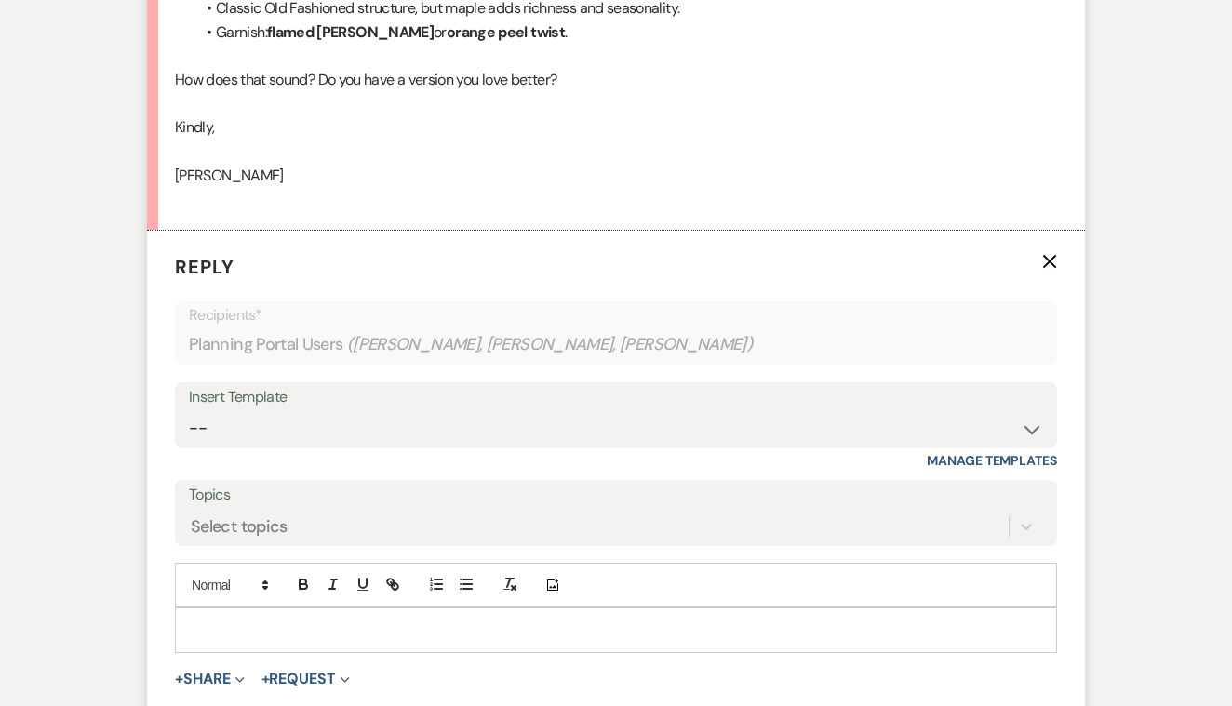
scroll to position [1088, 0]
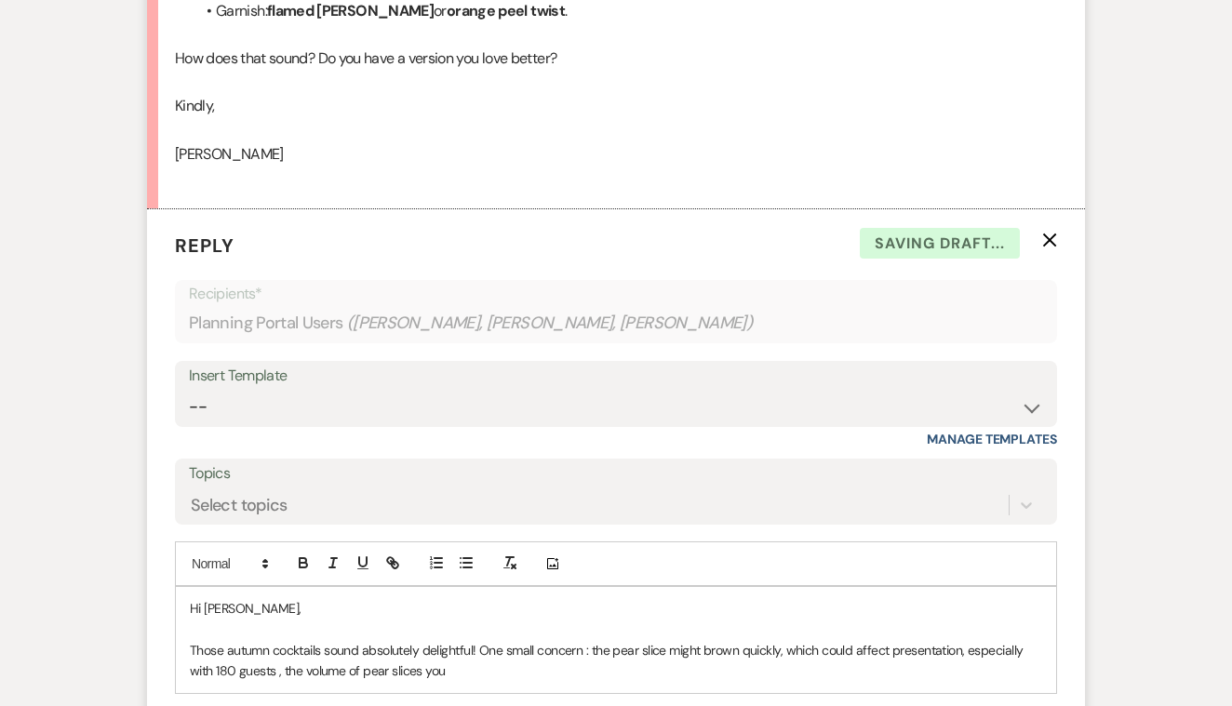
drag, startPoint x: 280, startPoint y: 565, endPoint x: 587, endPoint y: 629, distance: 313.8
click at [587, 640] on p "Those autumn cocktails sound absolutely delightful! One small concern : the pea…" at bounding box center [616, 661] width 853 height 42
click at [593, 640] on p "Those autumn cocktails sound absolutely delightful! One small concern : the pea…" at bounding box center [616, 661] width 853 height 42
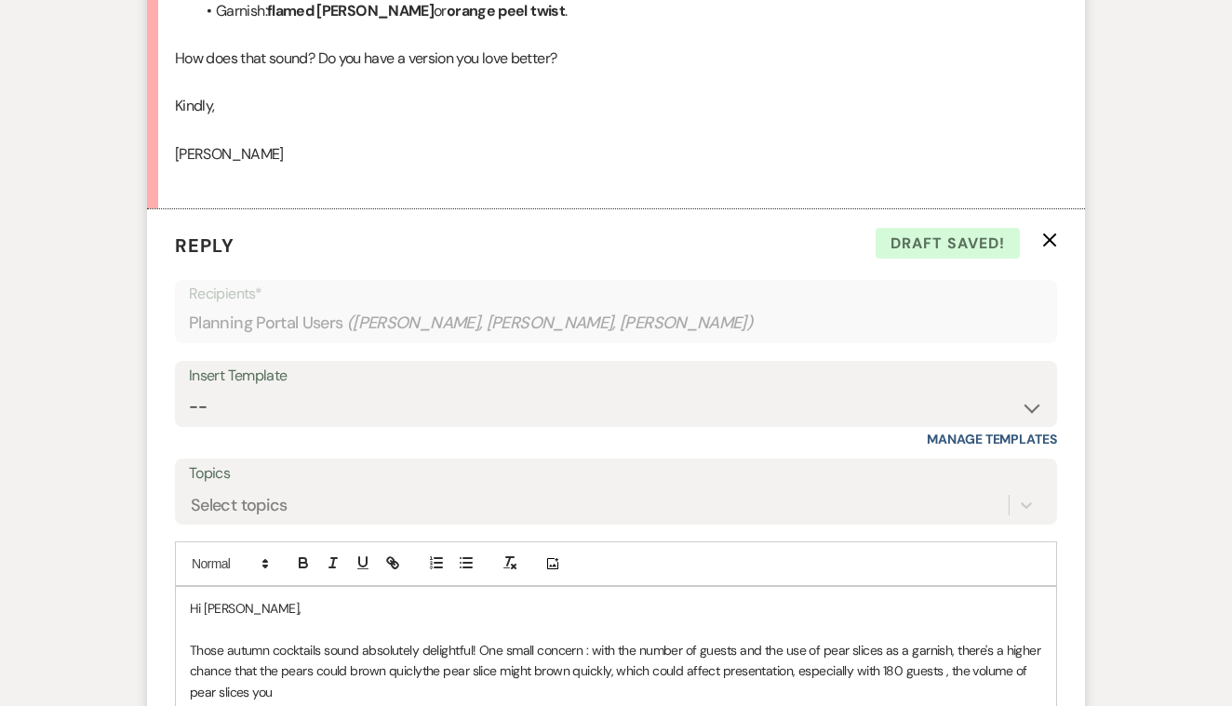
click at [611, 653] on p "Those autumn cocktails sound absolutely delightful! One small concern : with th…" at bounding box center [616, 671] width 853 height 62
click at [930, 652] on p "Those autumn cocktails sound absolutely delightful! One small concern : with th…" at bounding box center [616, 661] width 853 height 42
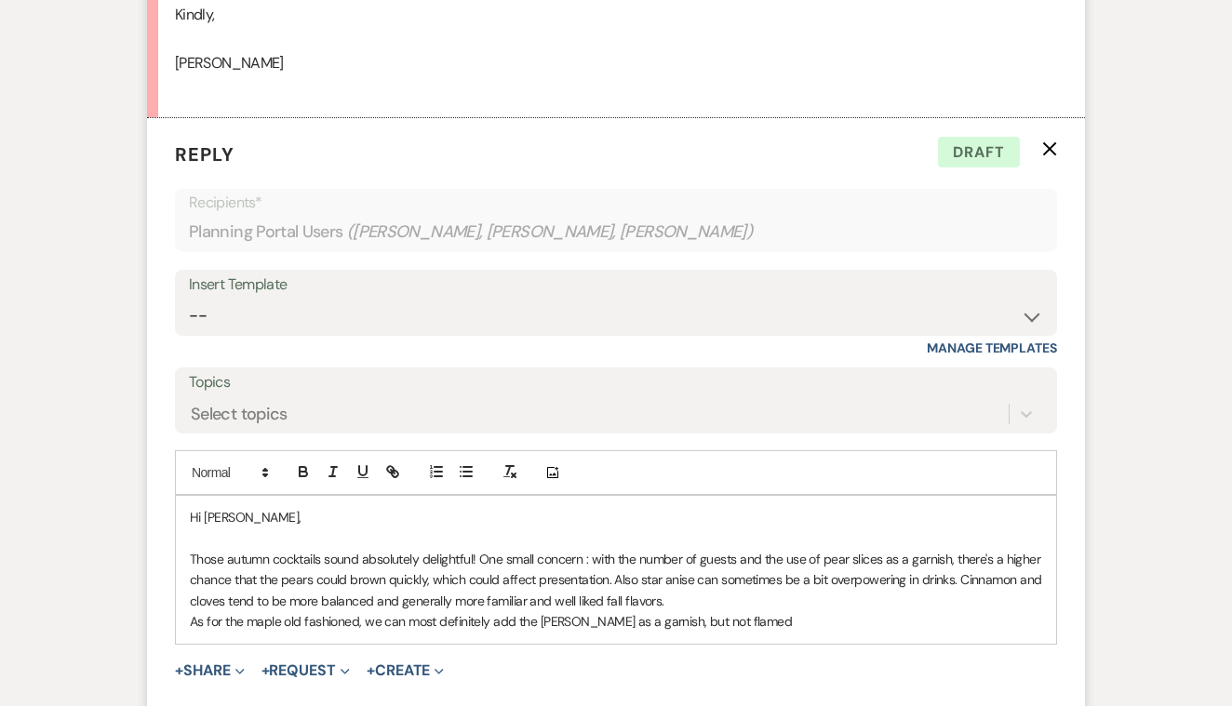
scroll to position [1213, 0]
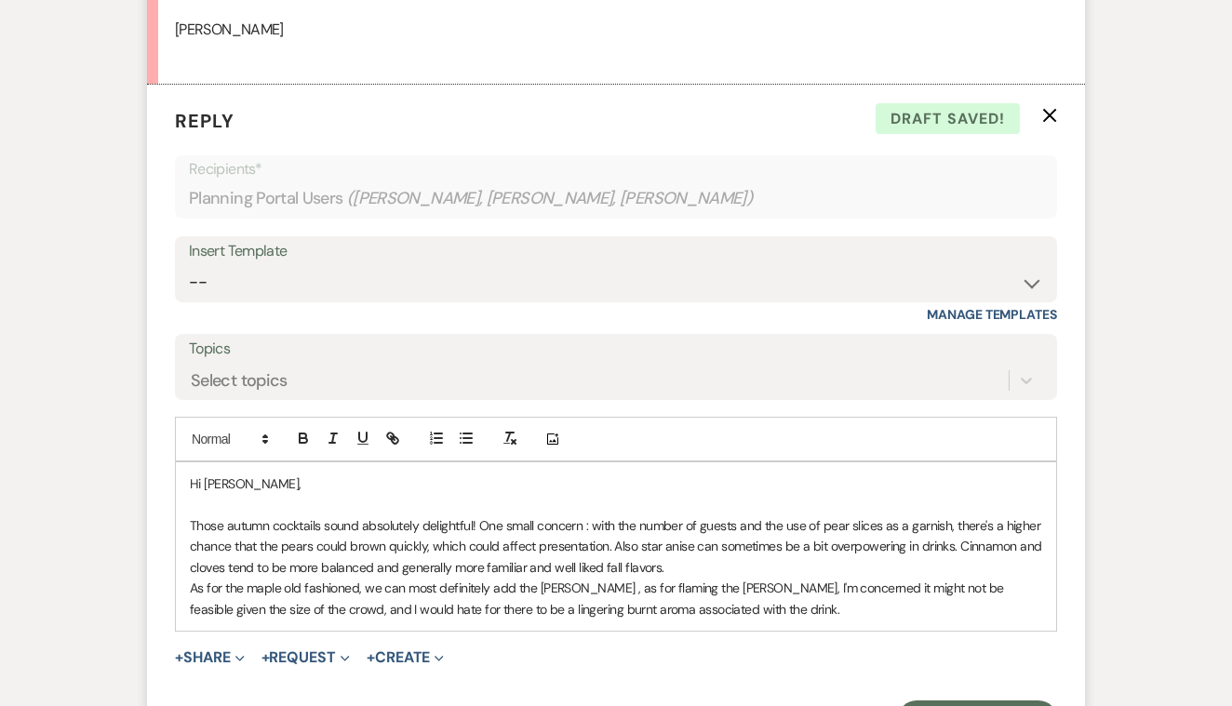
click at [678, 549] on p "Those autumn cocktails sound absolutely delightful! One small concern : with th…" at bounding box center [616, 547] width 853 height 62
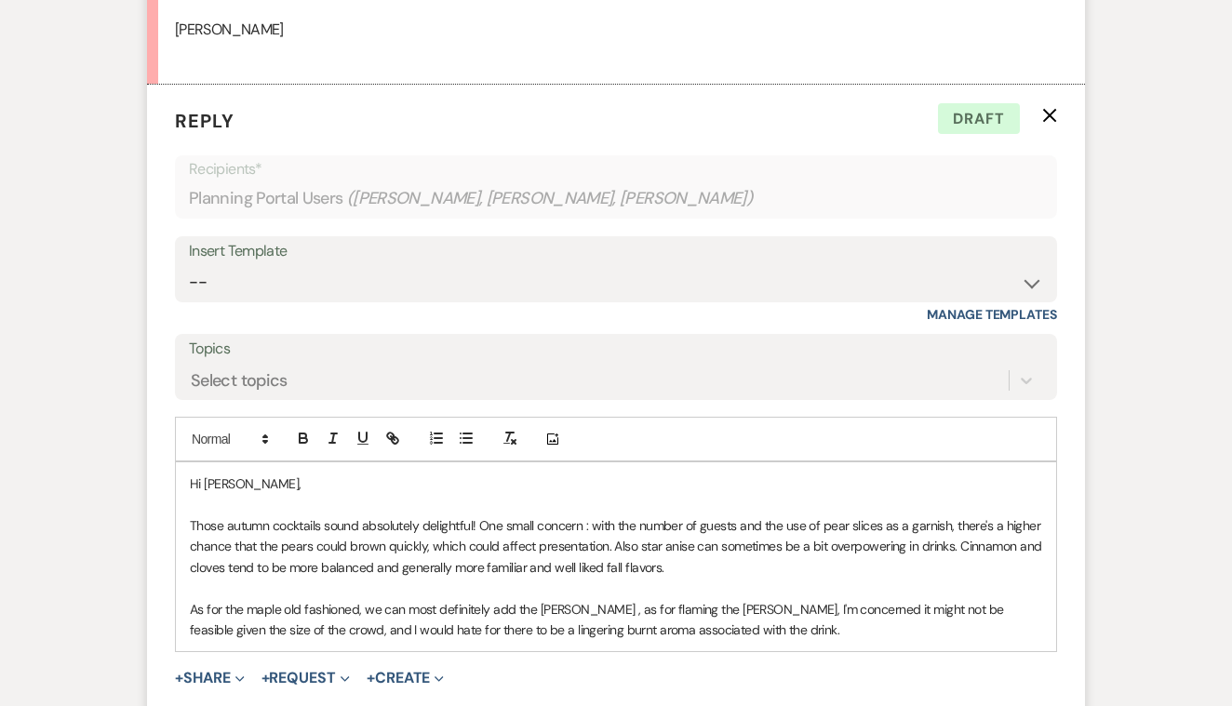
click at [767, 616] on p "As for the maple old fashioned, we can most definitely add the [PERSON_NAME] , …" at bounding box center [616, 620] width 853 height 42
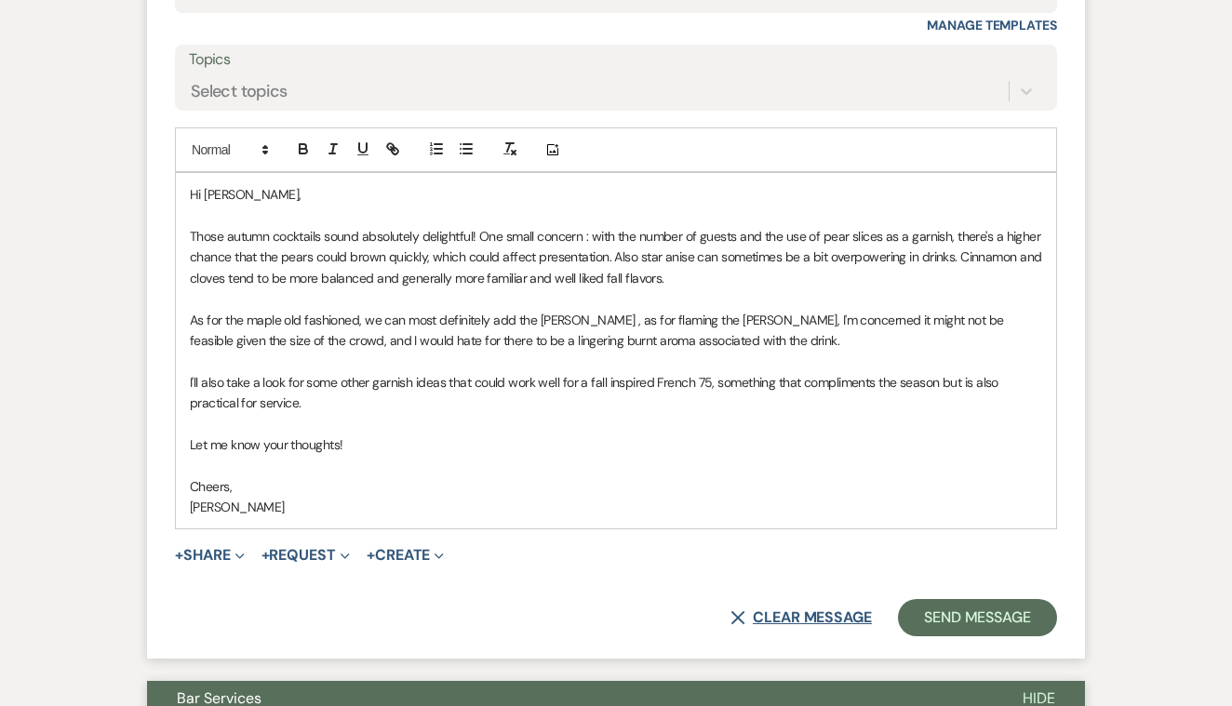
scroll to position [1505, 0]
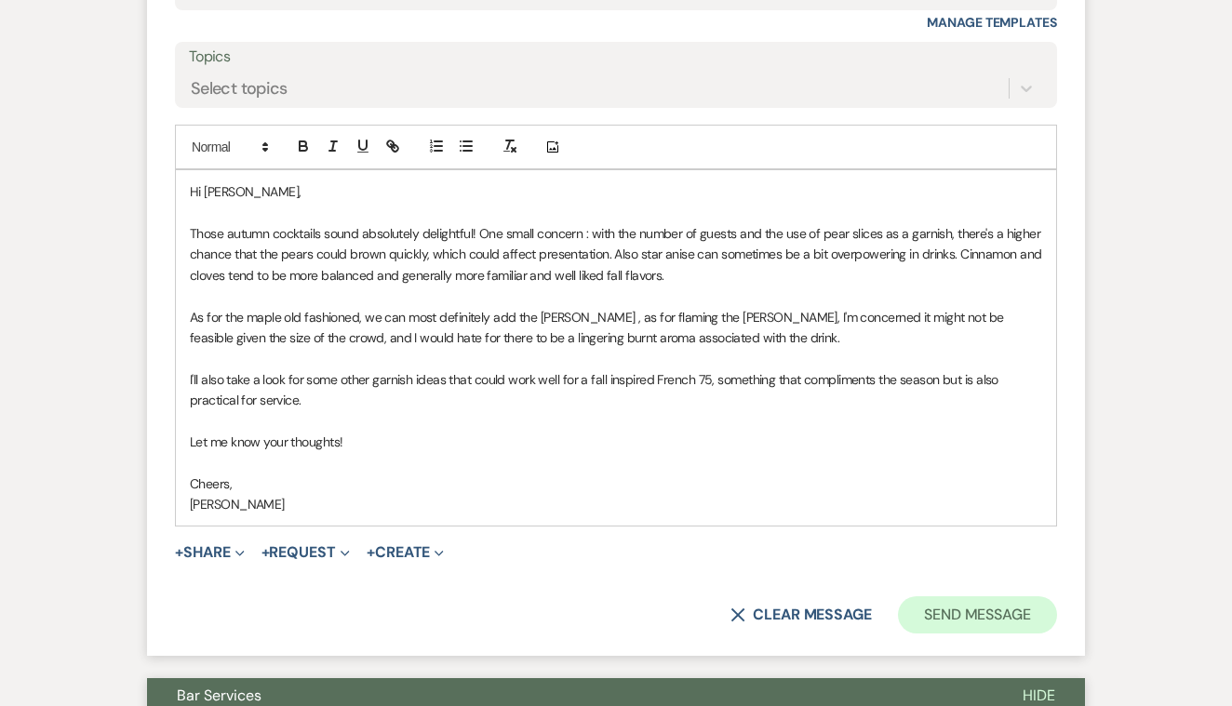
click at [935, 597] on button "Send Message" at bounding box center [977, 615] width 159 height 37
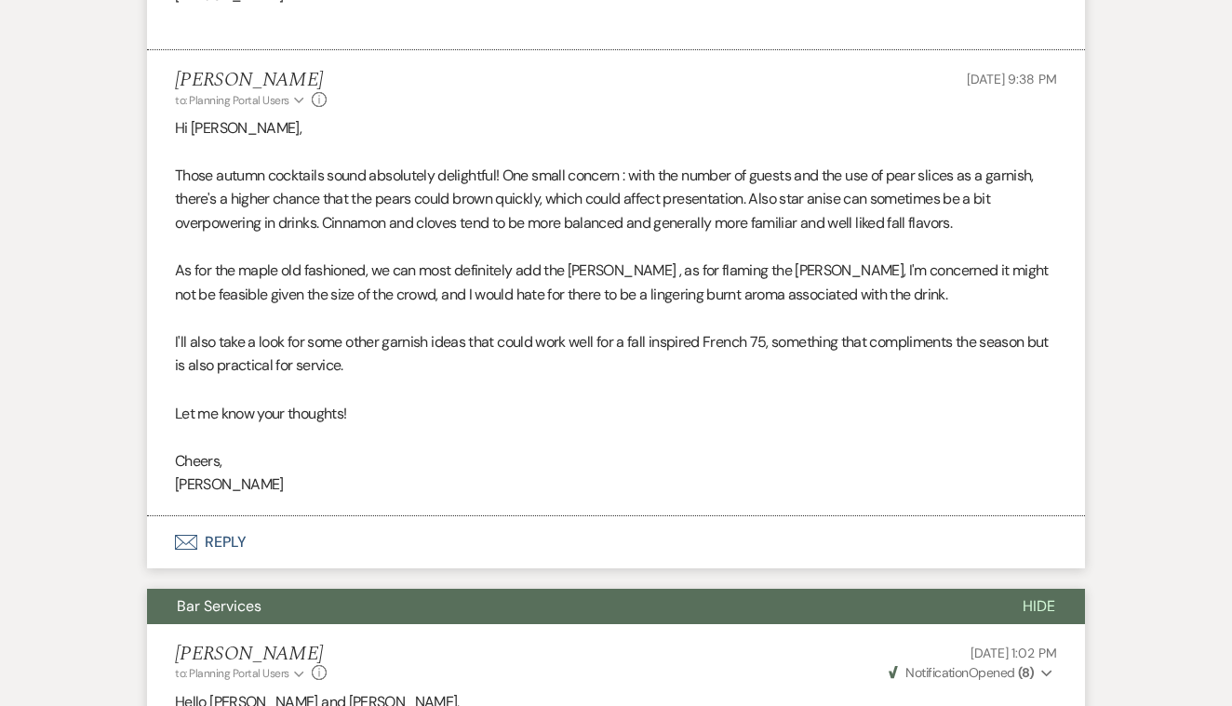
scroll to position [1233, 0]
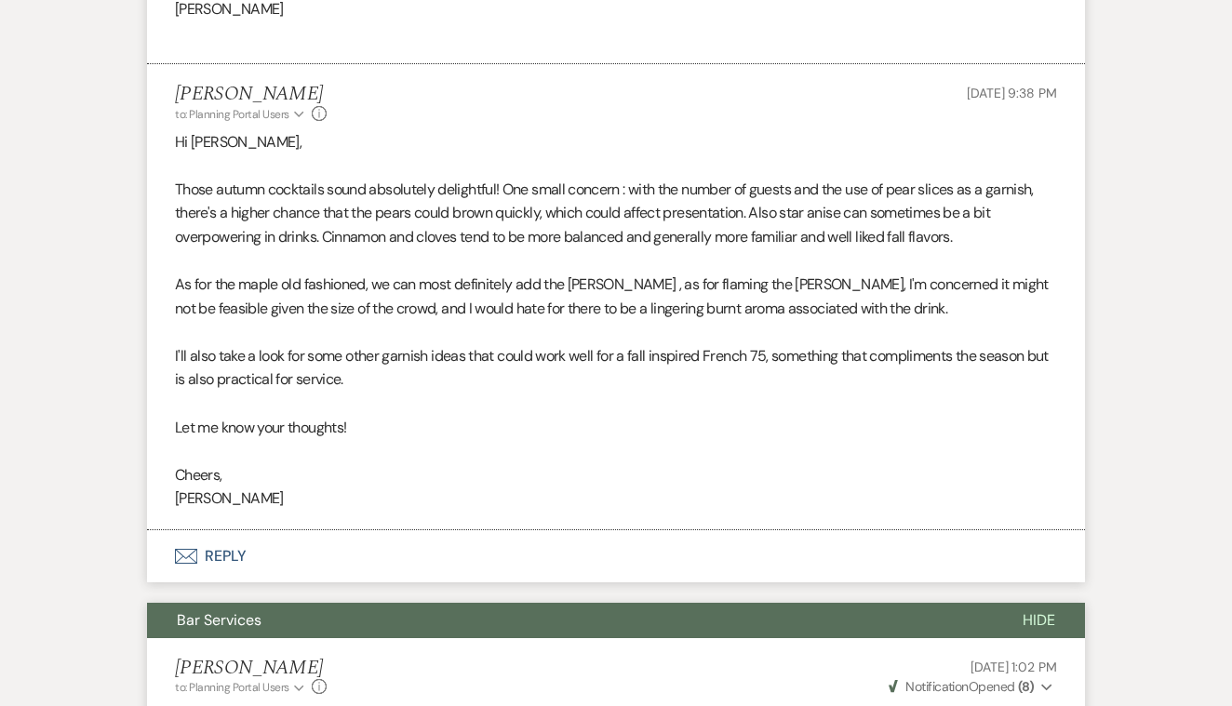
click at [224, 531] on button "Envelope Reply" at bounding box center [616, 557] width 938 height 52
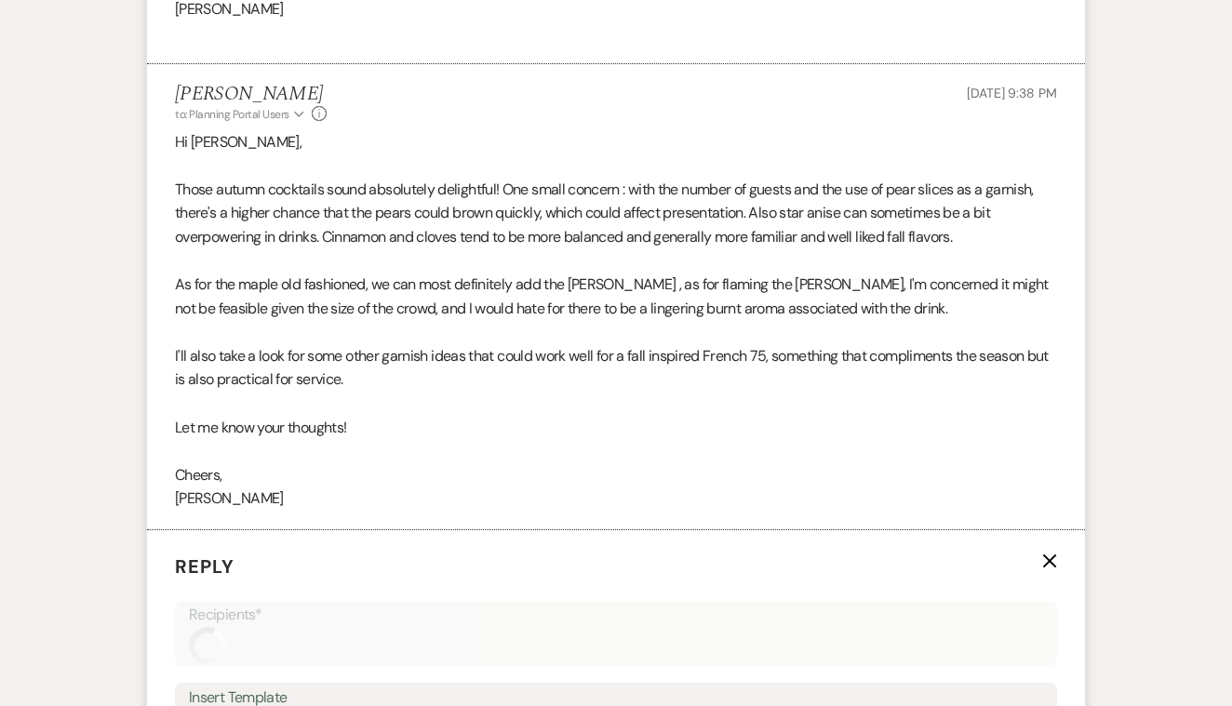
scroll to position [1660, 0]
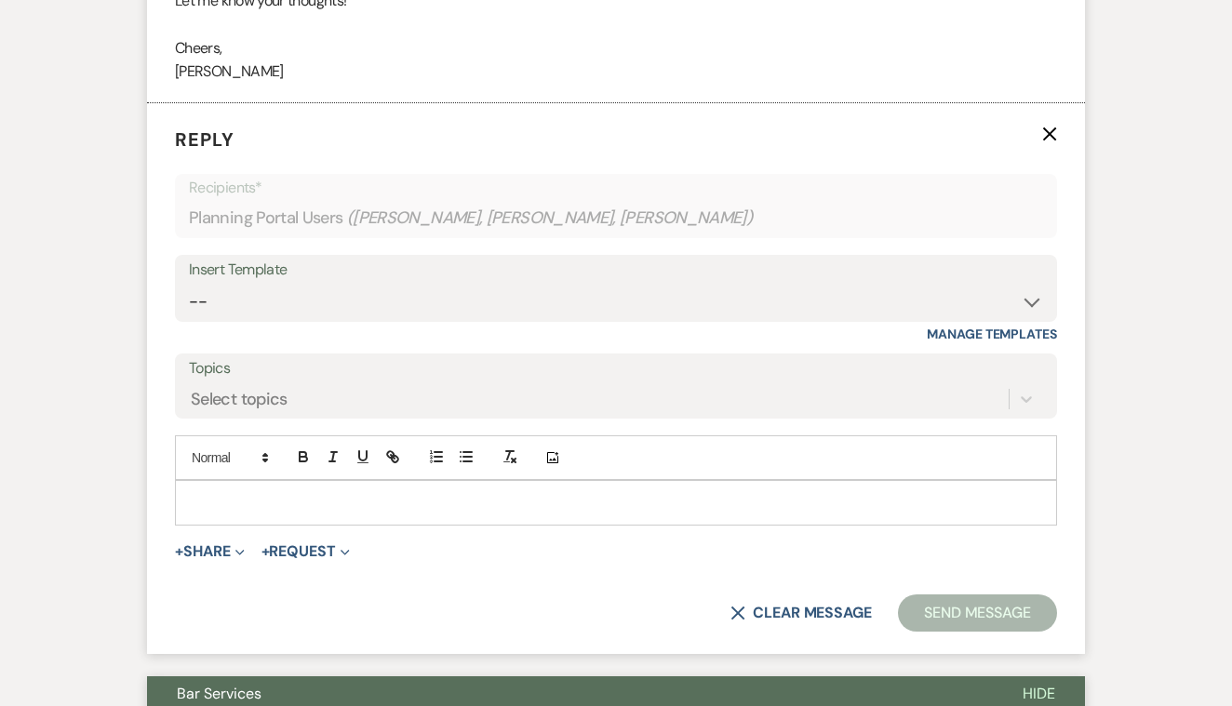
click at [256, 492] on p at bounding box center [616, 502] width 853 height 20
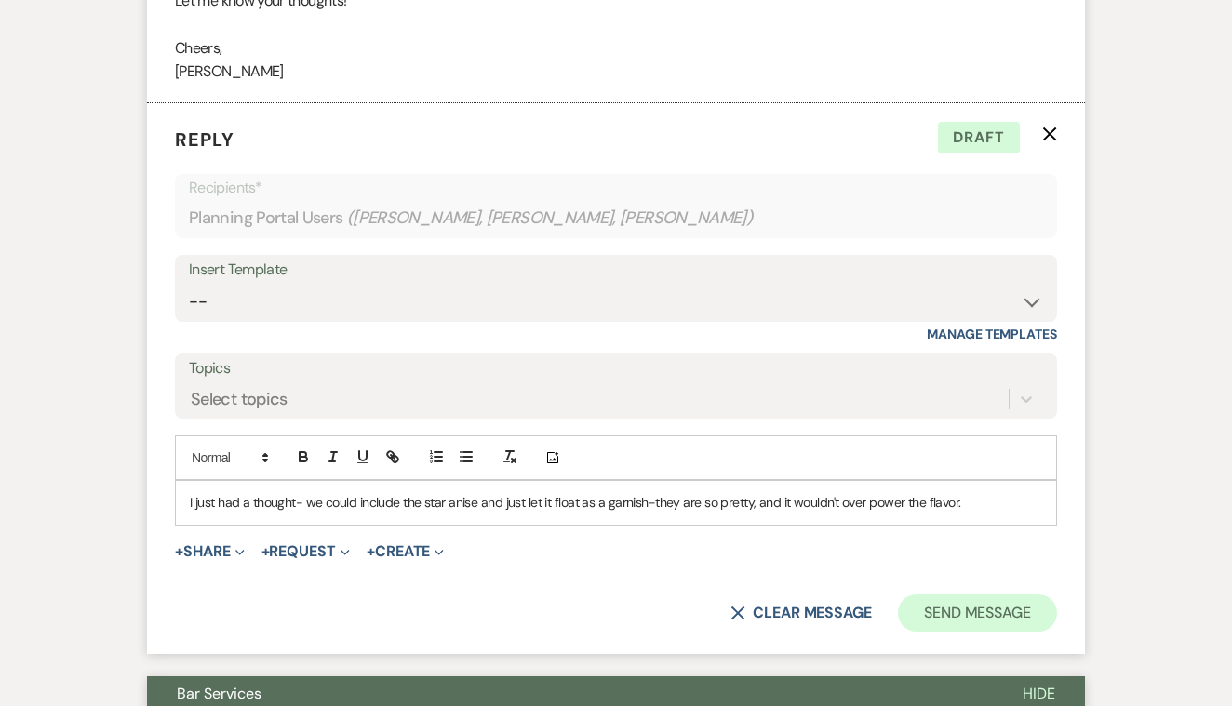
click at [934, 595] on button "Send Message" at bounding box center [977, 613] width 159 height 37
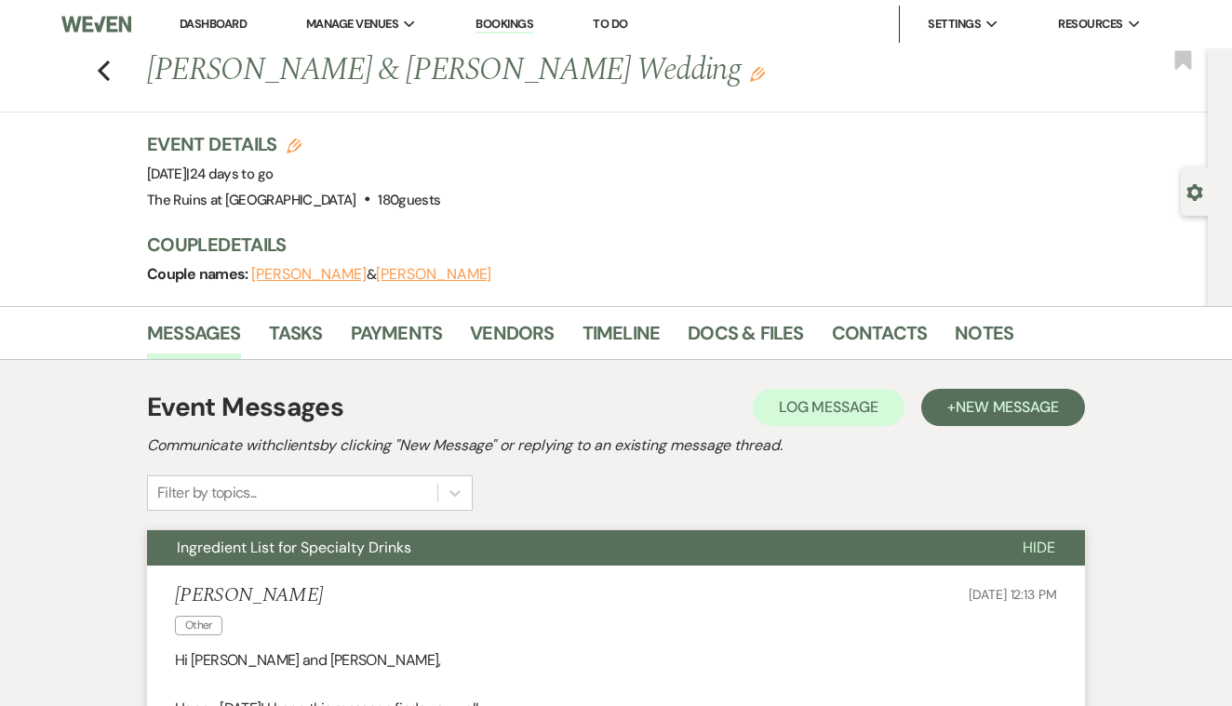
scroll to position [0, 0]
click at [102, 71] on use "button" at bounding box center [104, 70] width 12 height 20
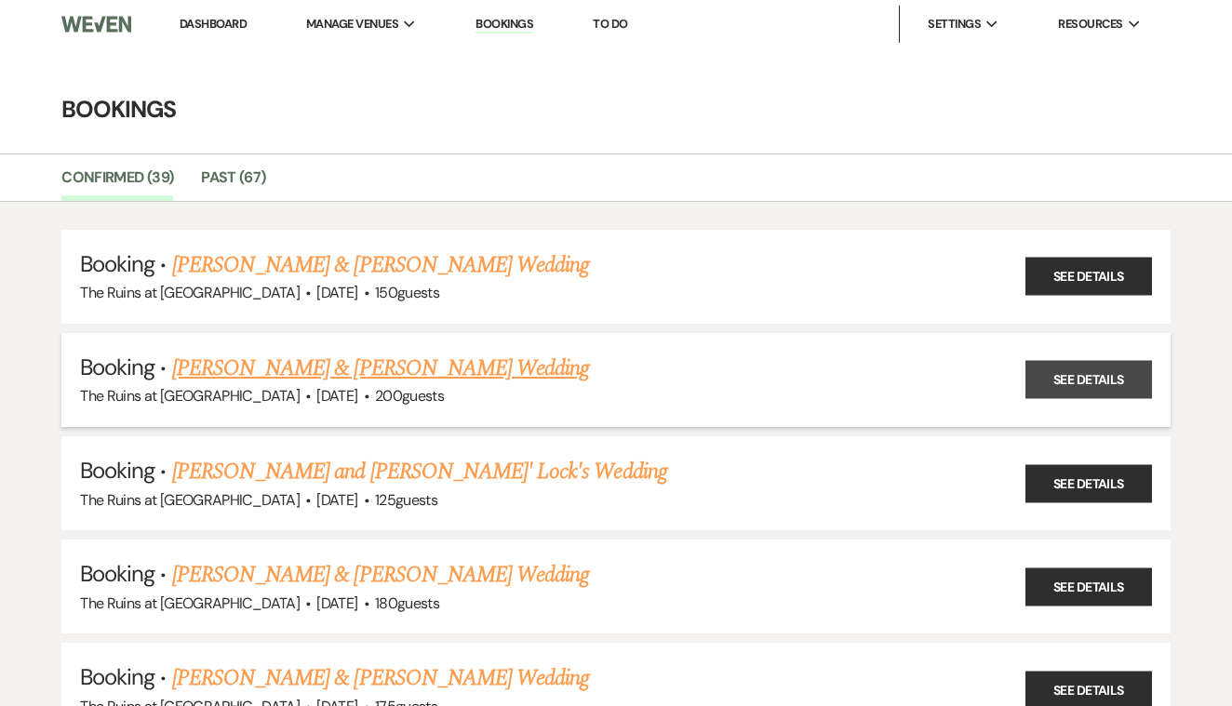
click at [1049, 368] on link "See Details" at bounding box center [1089, 380] width 127 height 38
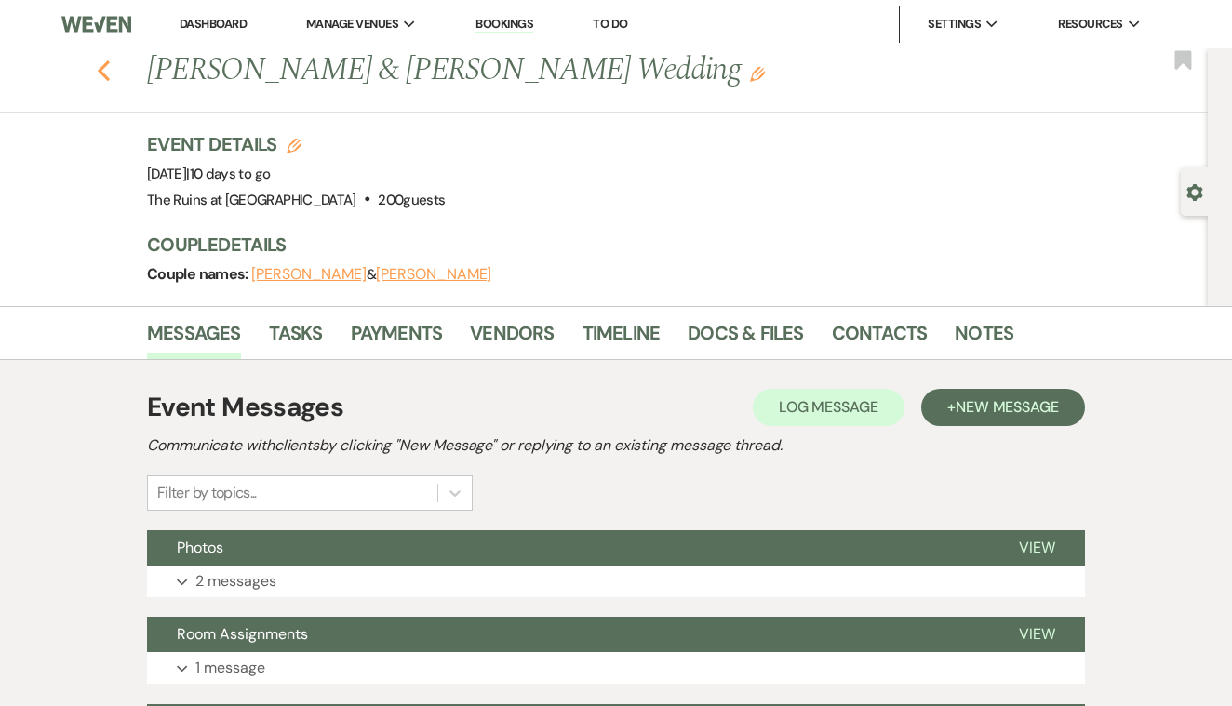
click at [104, 70] on icon "Previous" at bounding box center [104, 71] width 14 height 22
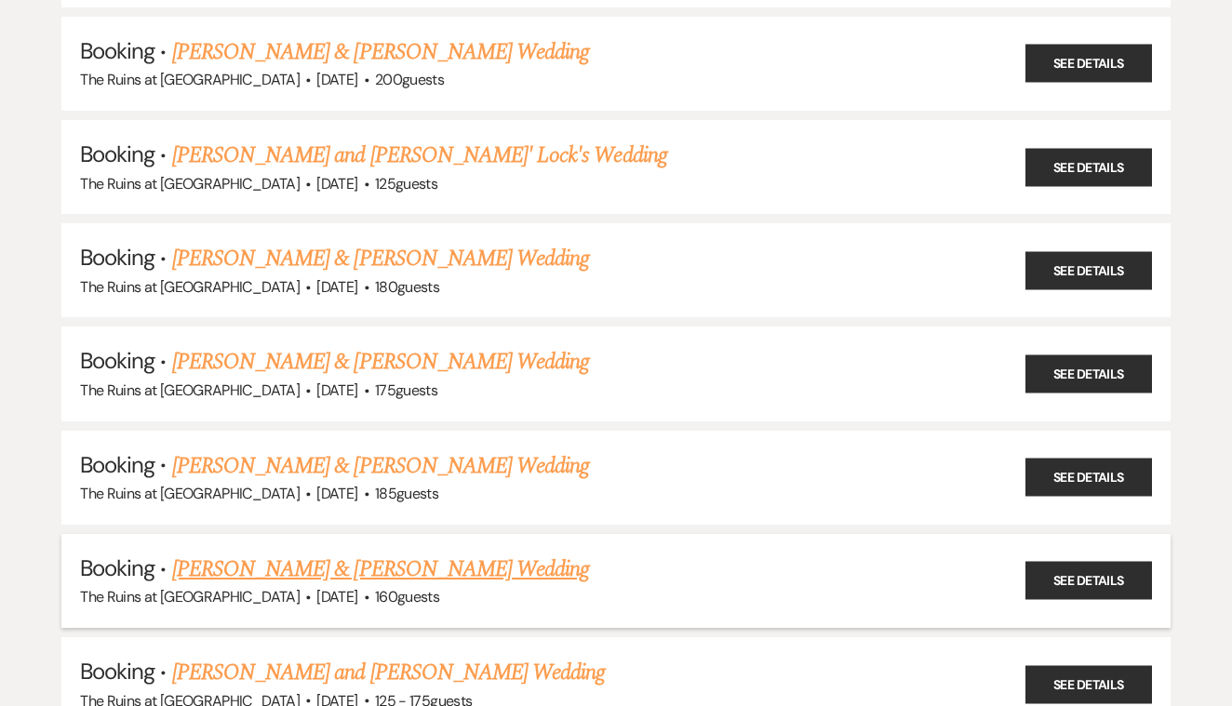
scroll to position [317, 0]
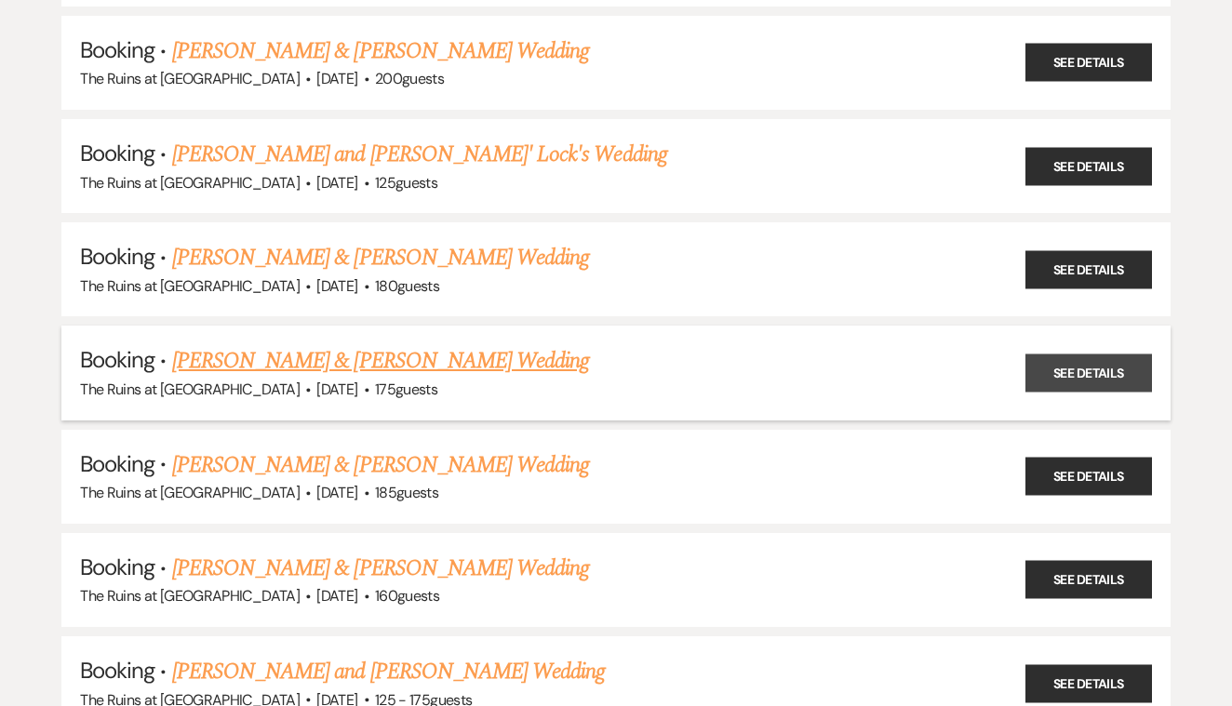
click at [1079, 354] on link "See Details" at bounding box center [1089, 373] width 127 height 38
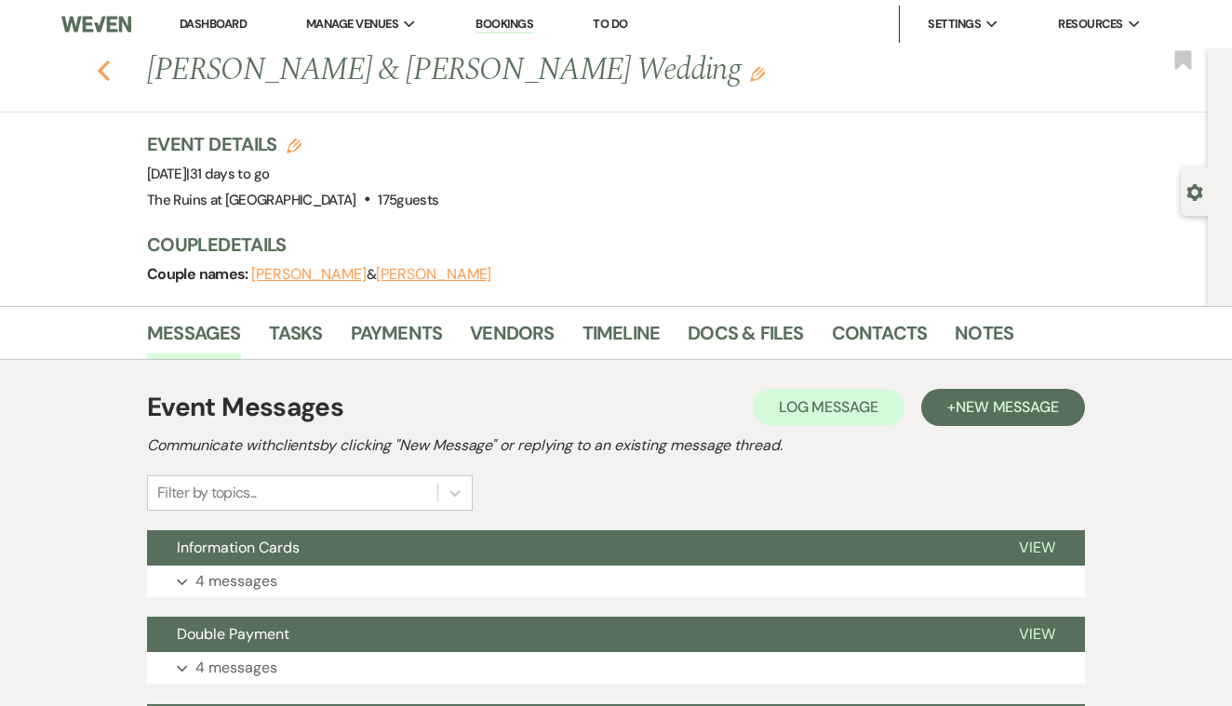
click at [100, 68] on use "button" at bounding box center [104, 70] width 12 height 20
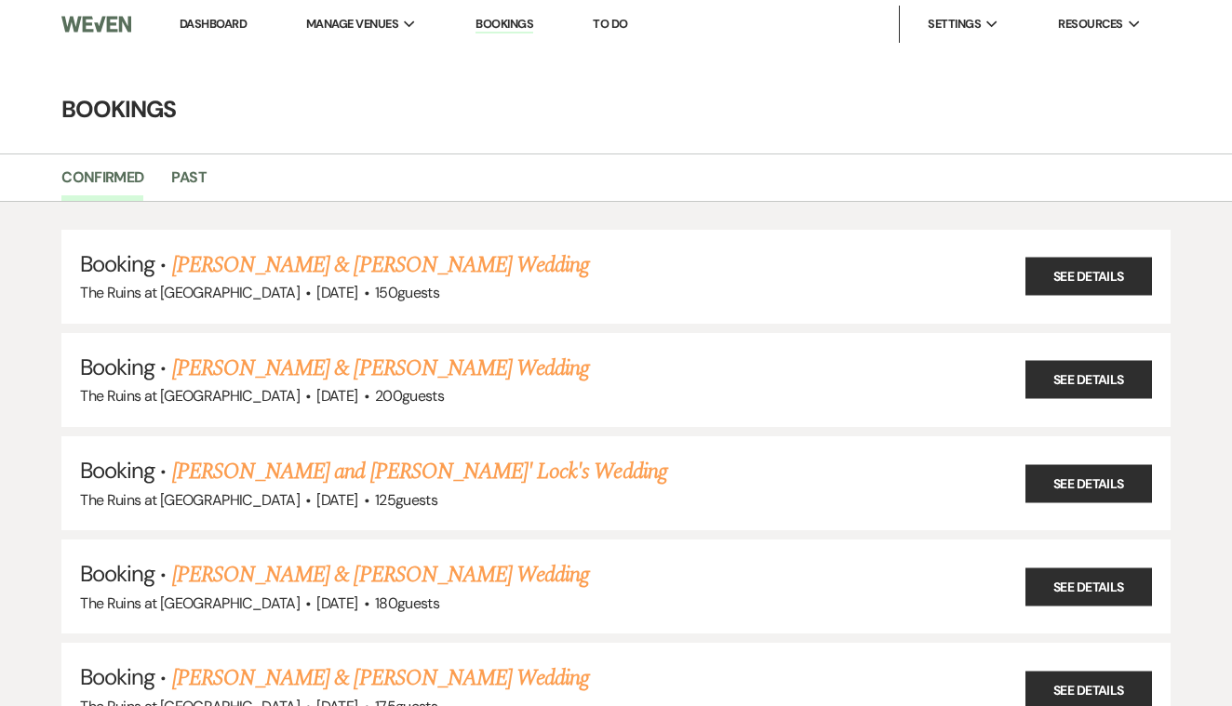
scroll to position [317, 0]
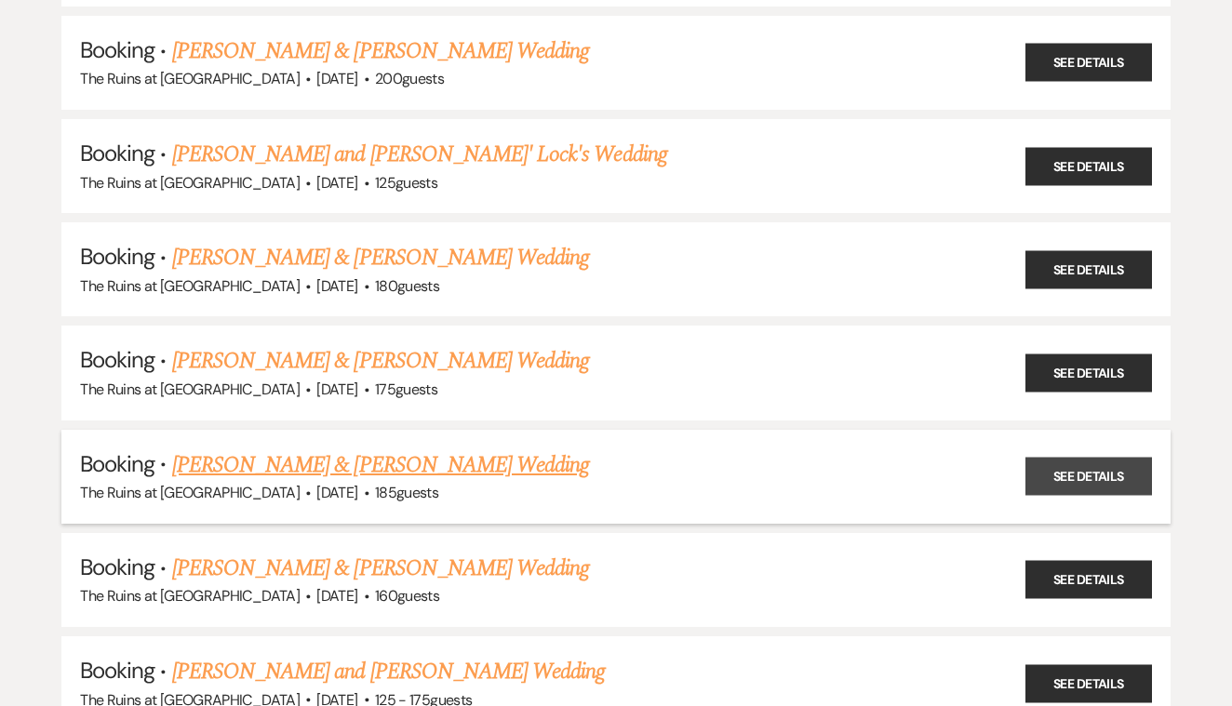
click at [1093, 464] on link "See Details" at bounding box center [1089, 477] width 127 height 38
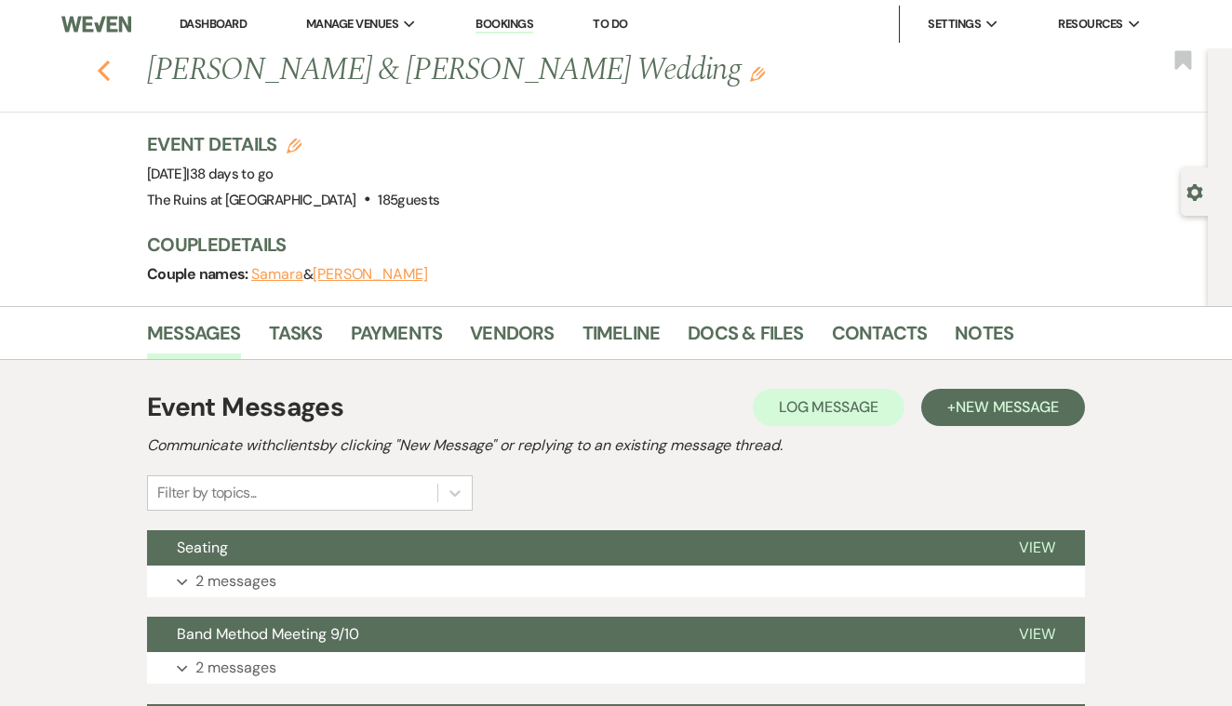
click at [102, 71] on use "button" at bounding box center [104, 70] width 12 height 20
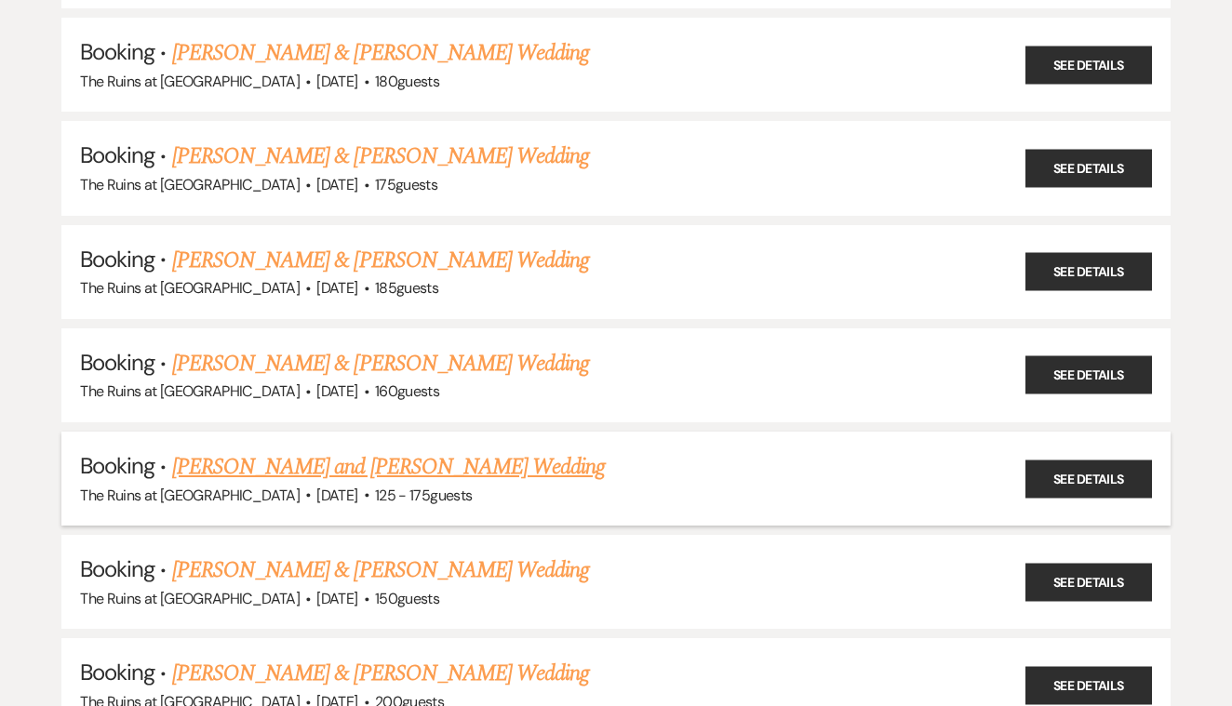
scroll to position [523, 0]
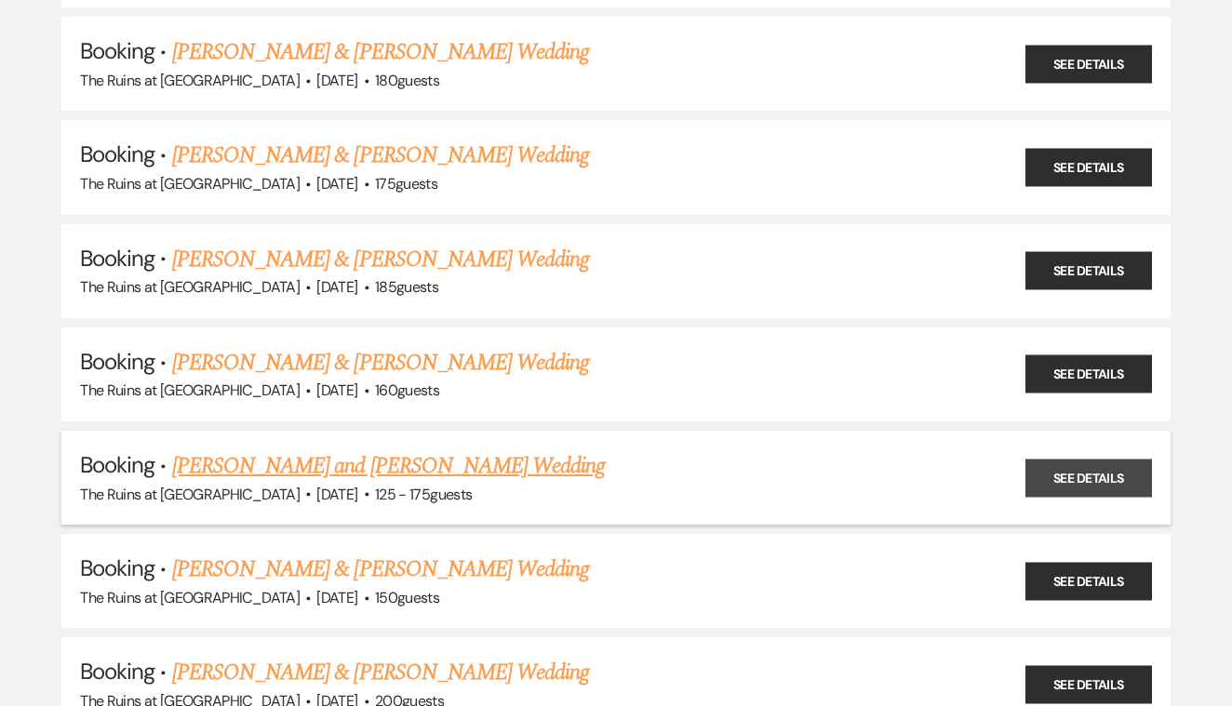
click at [1081, 466] on link "See Details" at bounding box center [1089, 478] width 127 height 38
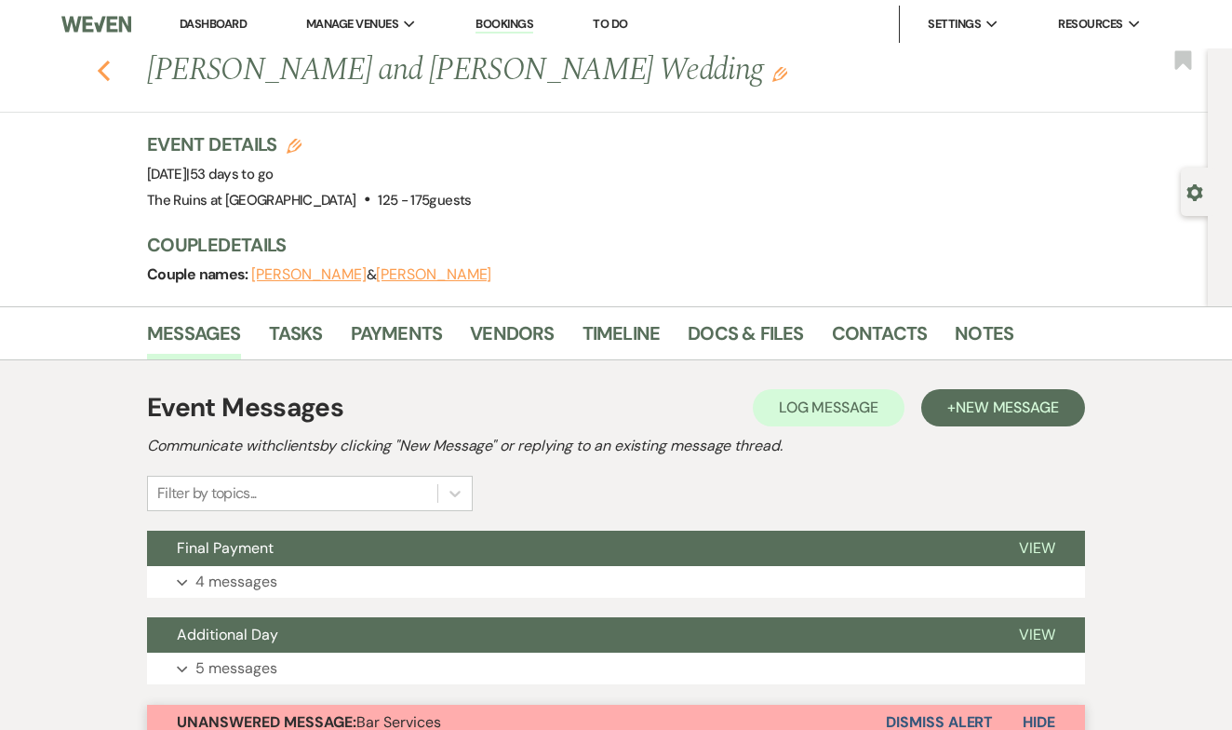
click at [102, 70] on icon "Previous" at bounding box center [104, 71] width 14 height 22
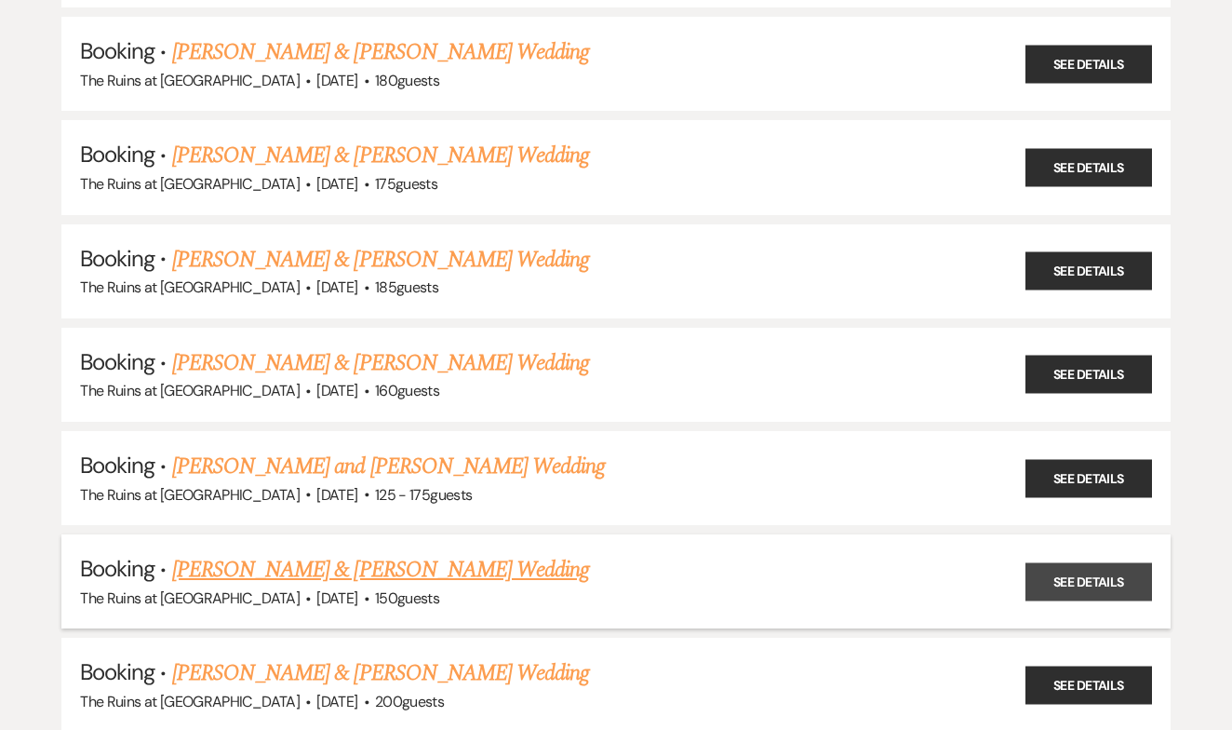
click at [1059, 567] on link "See Details" at bounding box center [1089, 581] width 127 height 38
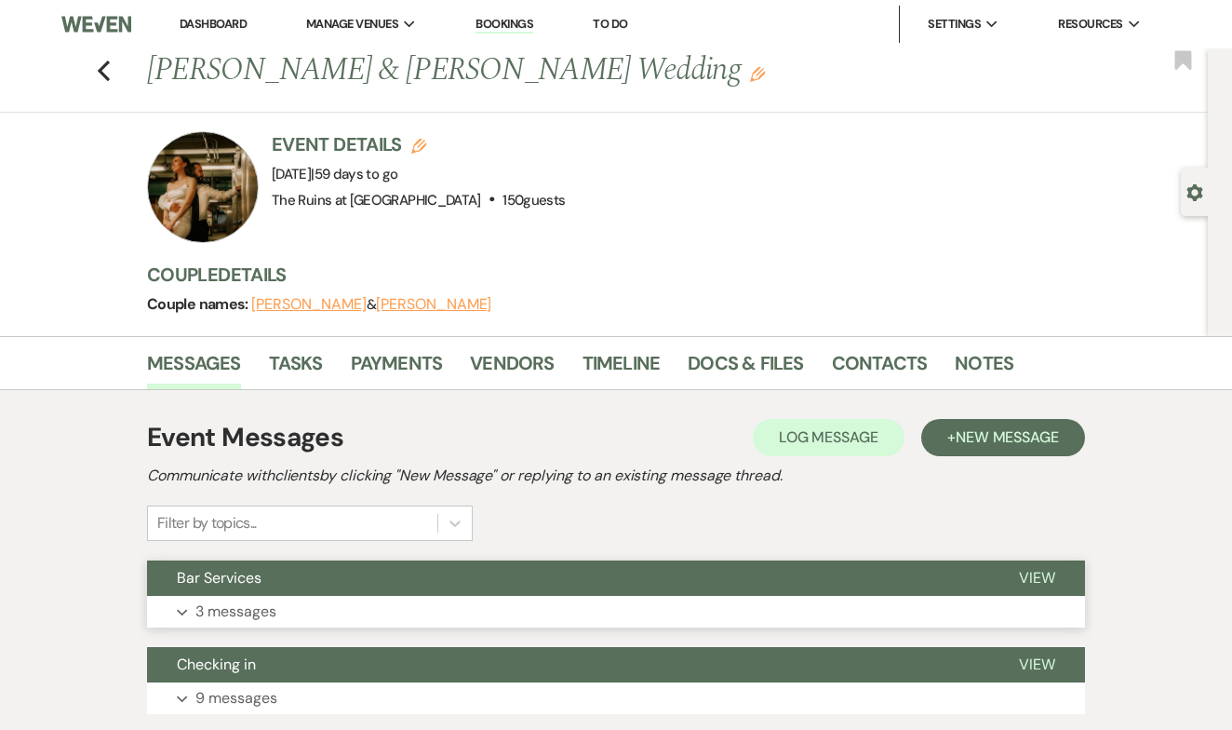
click at [1054, 571] on span "View" at bounding box center [1037, 578] width 36 height 20
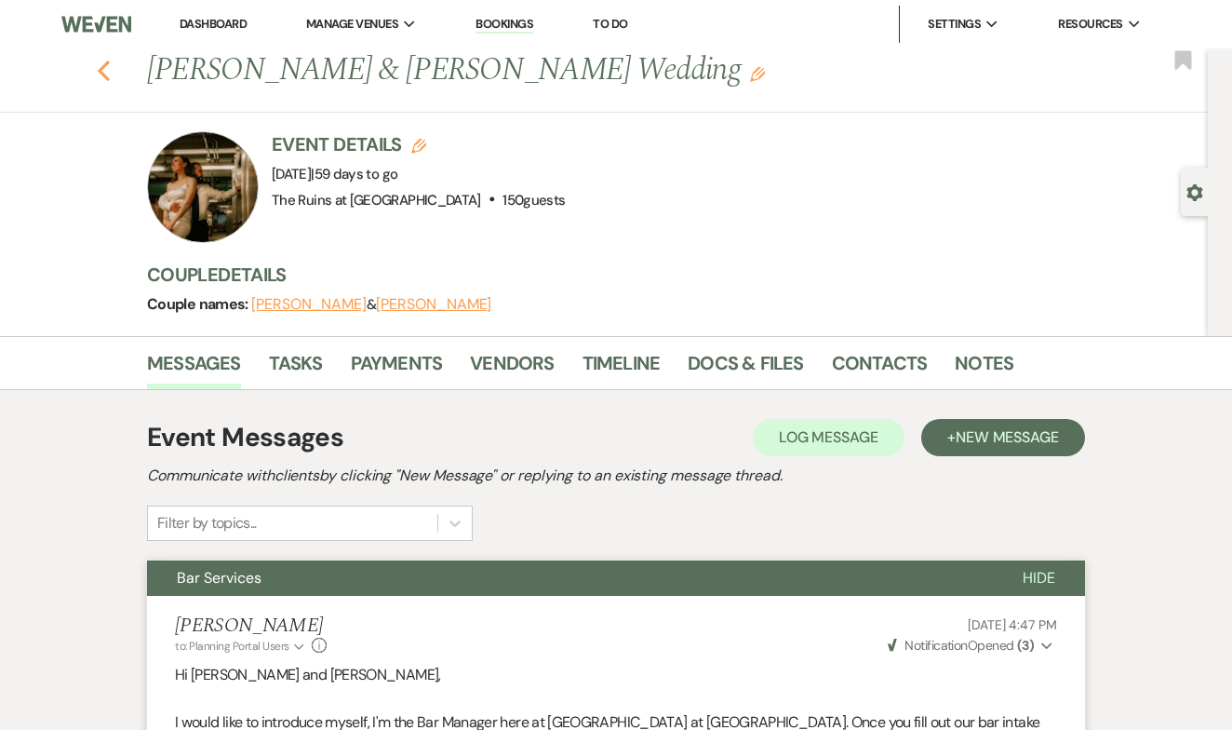
click at [104, 68] on icon "Previous" at bounding box center [104, 71] width 14 height 22
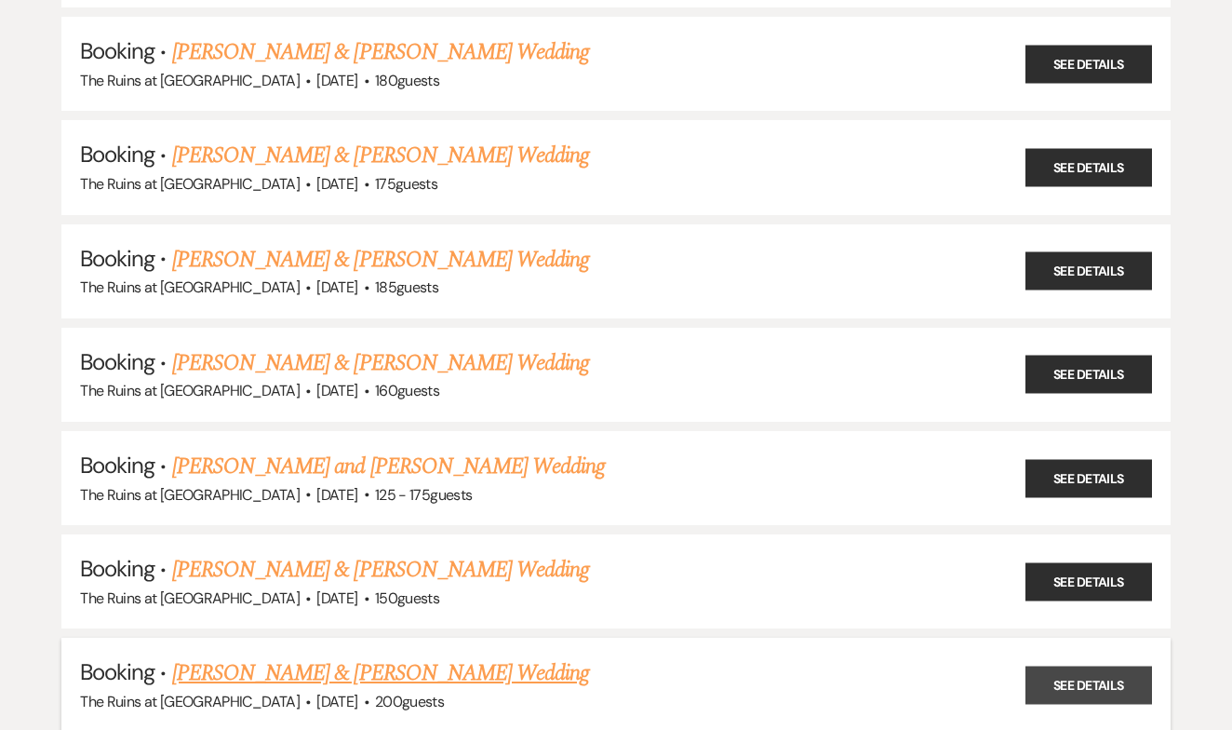
click at [1082, 668] on link "See Details" at bounding box center [1089, 684] width 127 height 38
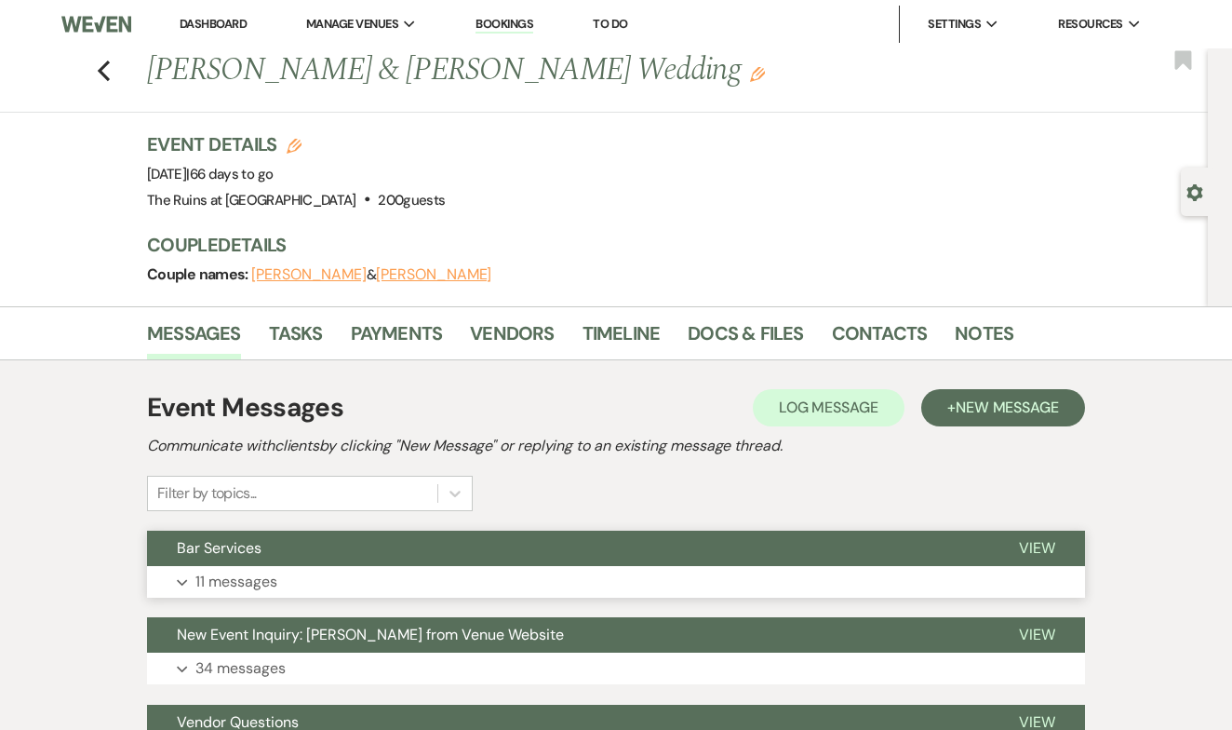
click at [1040, 538] on span "View" at bounding box center [1037, 548] width 36 height 20
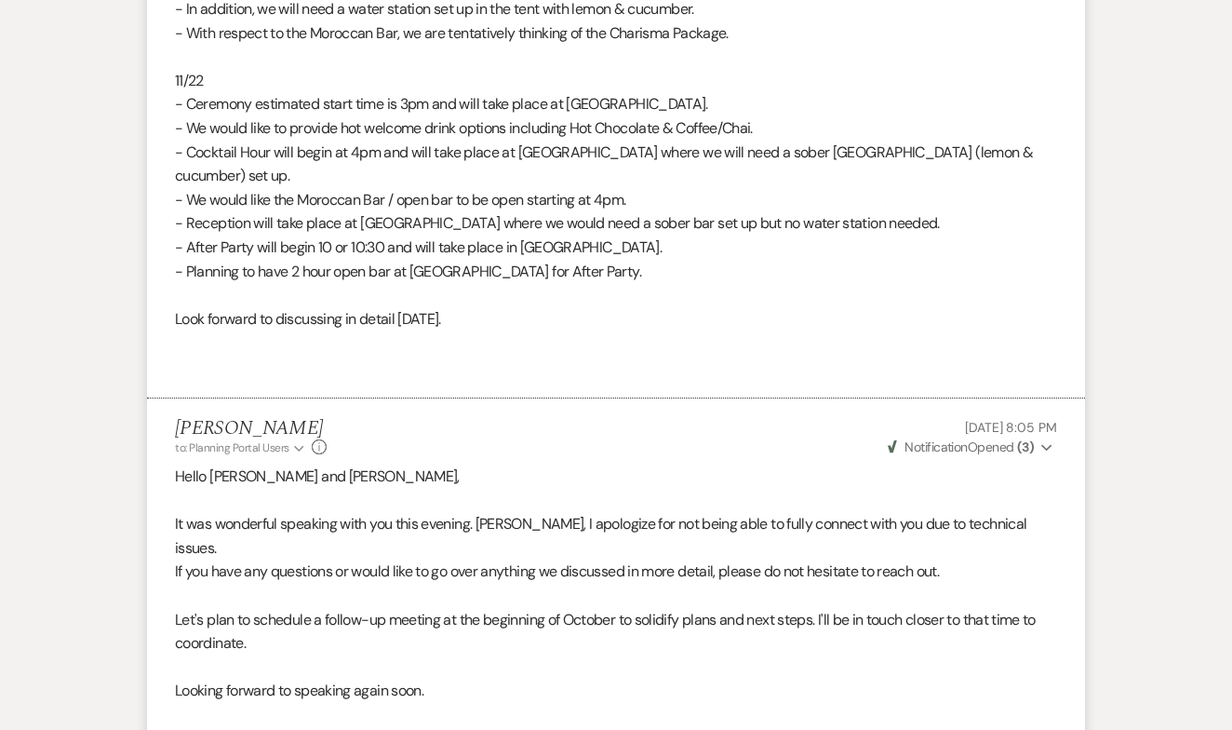
scroll to position [3012, 0]
click at [986, 440] on span "Weven Check Notification Opened ( 3 )" at bounding box center [961, 448] width 146 height 17
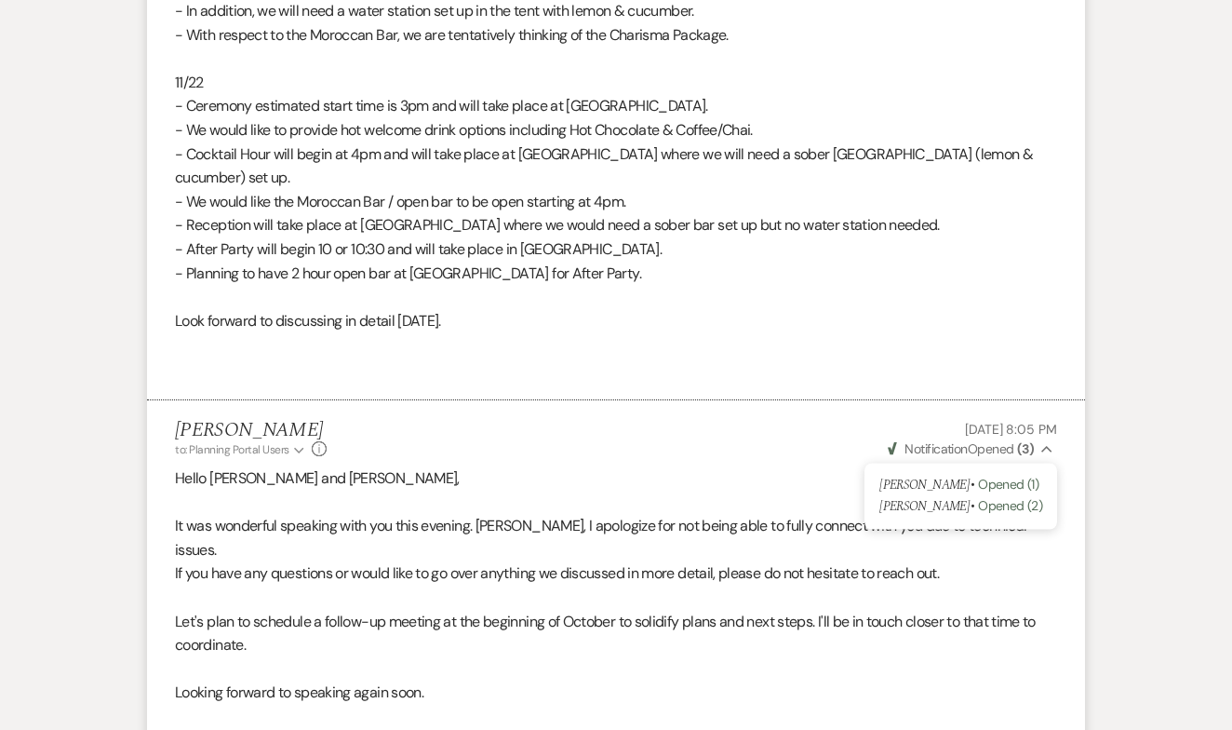
click at [986, 440] on span "Weven Check Notification Opened ( 3 )" at bounding box center [961, 448] width 146 height 17
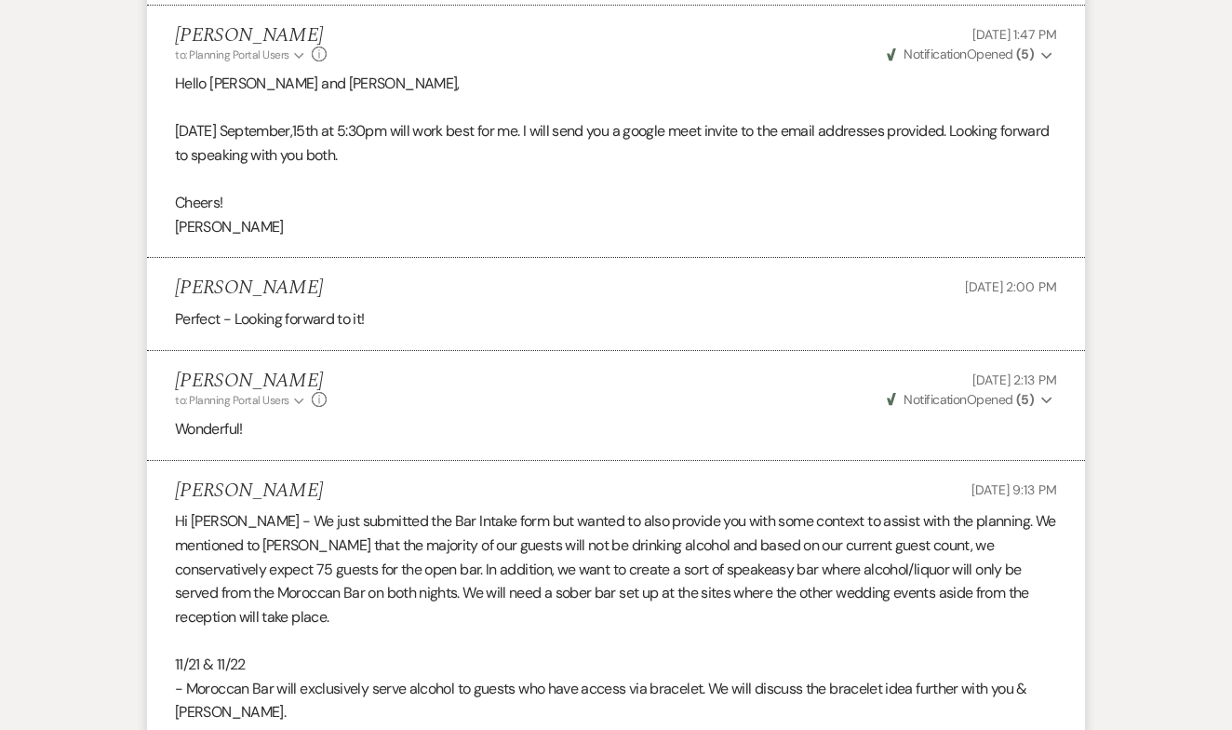
scroll to position [2032, 0]
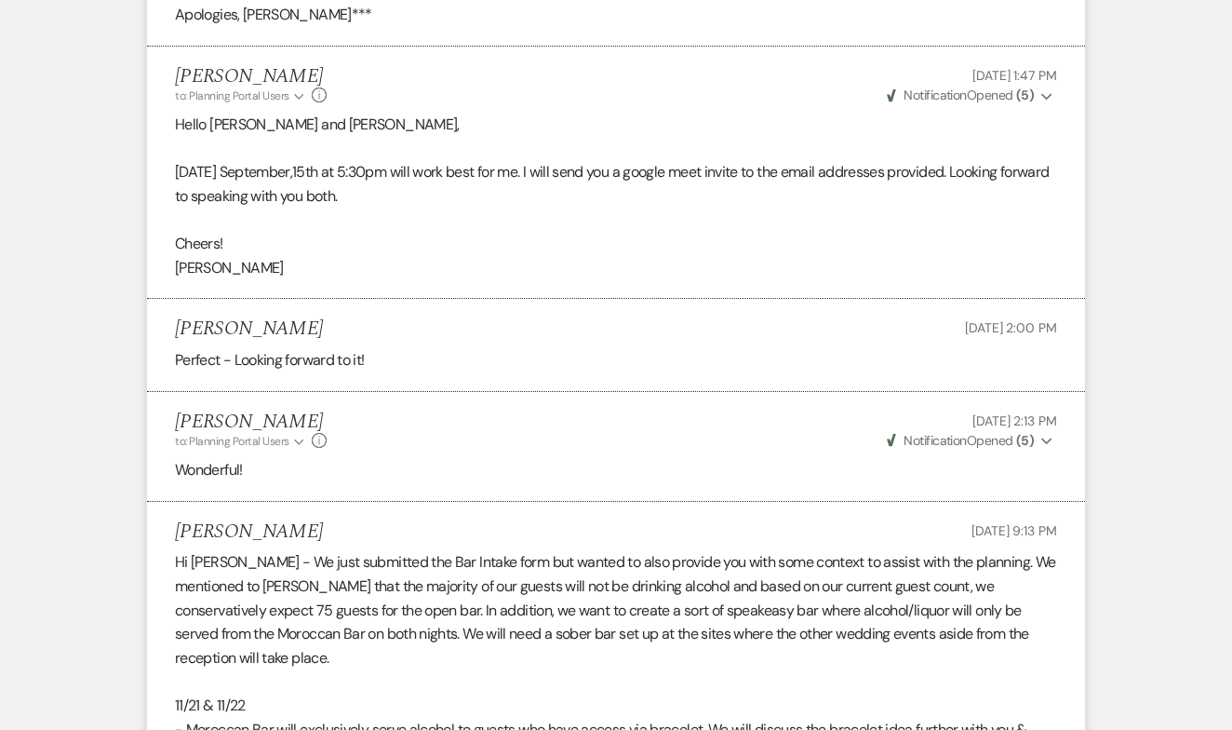
click at [1018, 432] on strong "( 5 )" at bounding box center [1025, 440] width 18 height 17
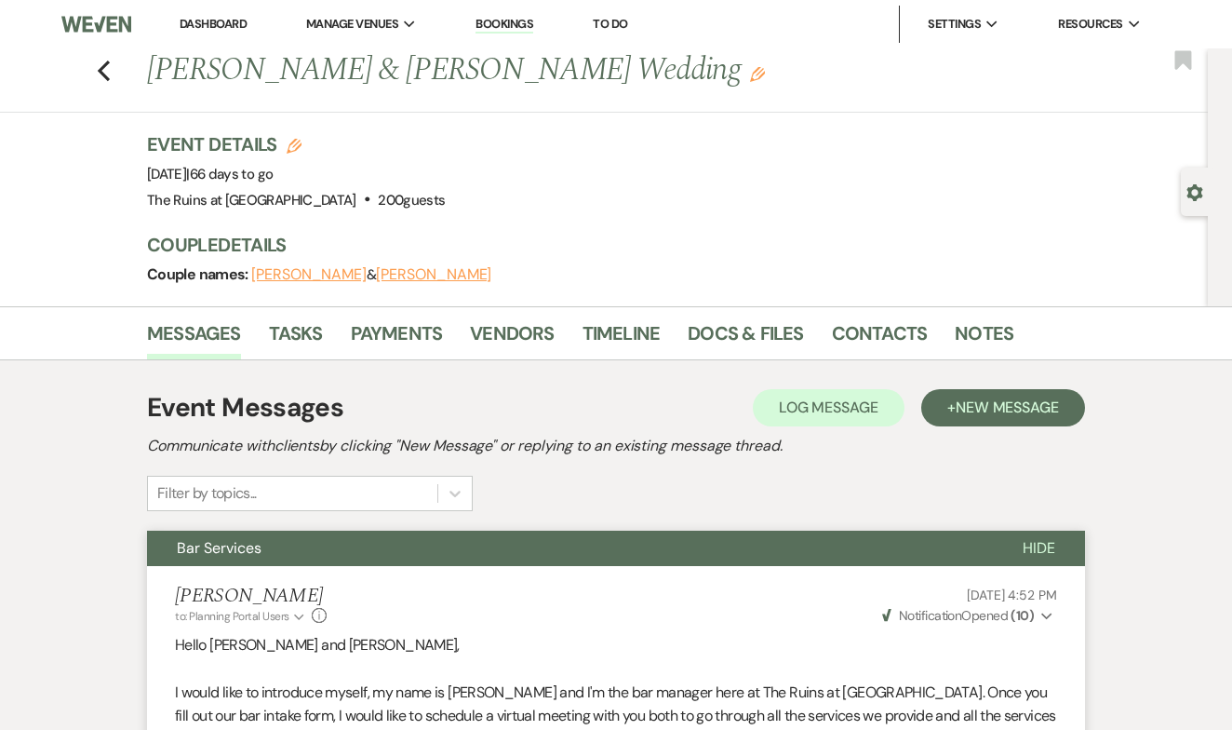
scroll to position [0, 0]
click at [107, 66] on icon "Previous" at bounding box center [104, 71] width 14 height 22
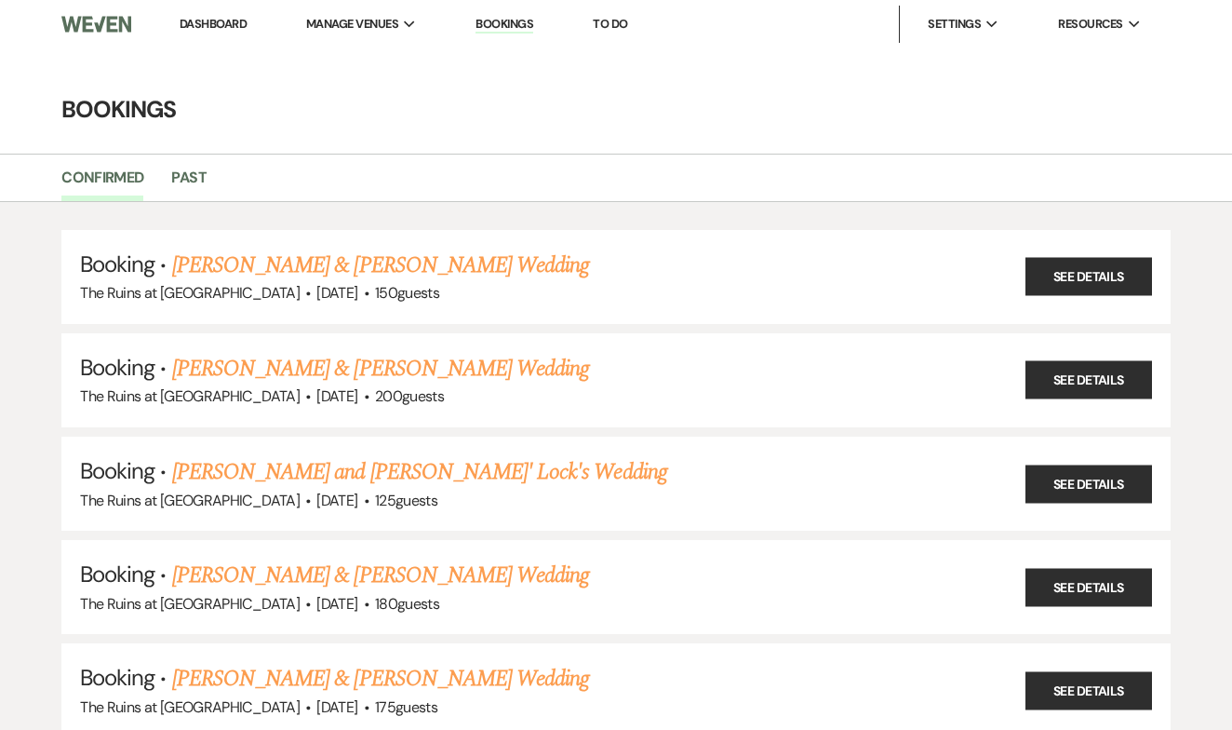
scroll to position [523, 0]
